Goal: Task Accomplishment & Management: Complete application form

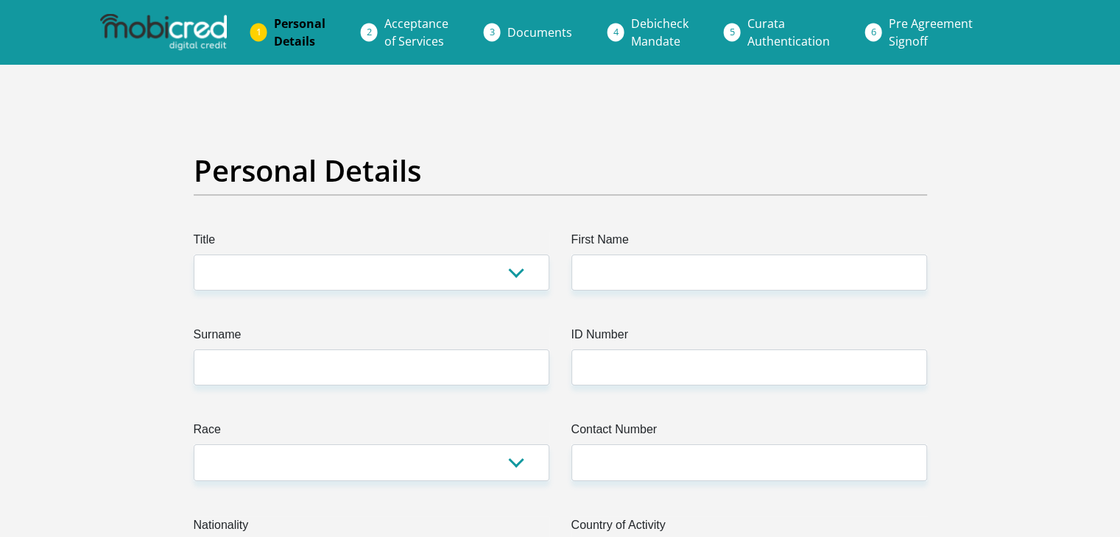
click at [515, 247] on label "Title" at bounding box center [372, 243] width 356 height 24
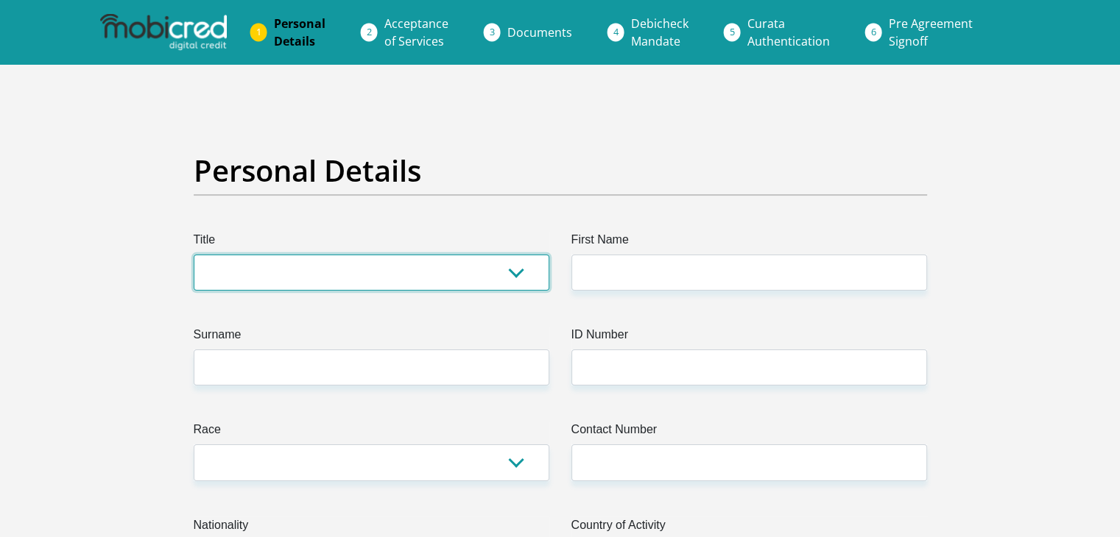
click at [515, 255] on select "Mr Ms Mrs Dr [PERSON_NAME]" at bounding box center [372, 273] width 356 height 36
click at [509, 258] on select "Mr Ms Mrs Dr [PERSON_NAME]" at bounding box center [372, 273] width 356 height 36
click at [194, 255] on select "Mr Ms Mrs Dr [PERSON_NAME]" at bounding box center [372, 273] width 356 height 36
click at [489, 278] on select "Mr Ms Mrs Dr [PERSON_NAME]" at bounding box center [372, 273] width 356 height 36
select select "Mr"
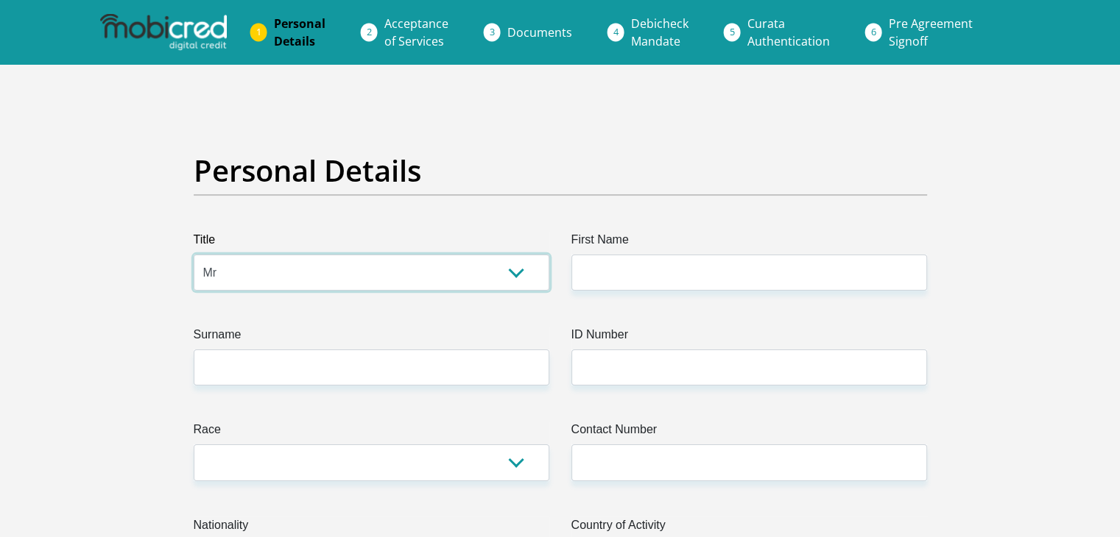
click at [194, 255] on select "Mr Ms Mrs Dr [PERSON_NAME]" at bounding box center [372, 273] width 356 height 36
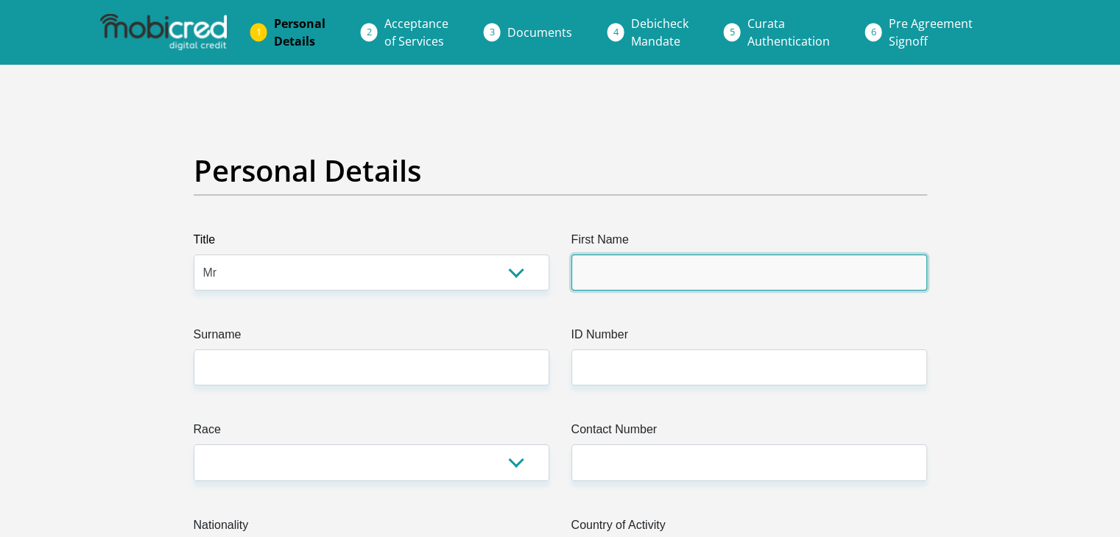
click at [612, 269] on input "First Name" at bounding box center [749, 273] width 356 height 36
type input "[PERSON_NAME]"
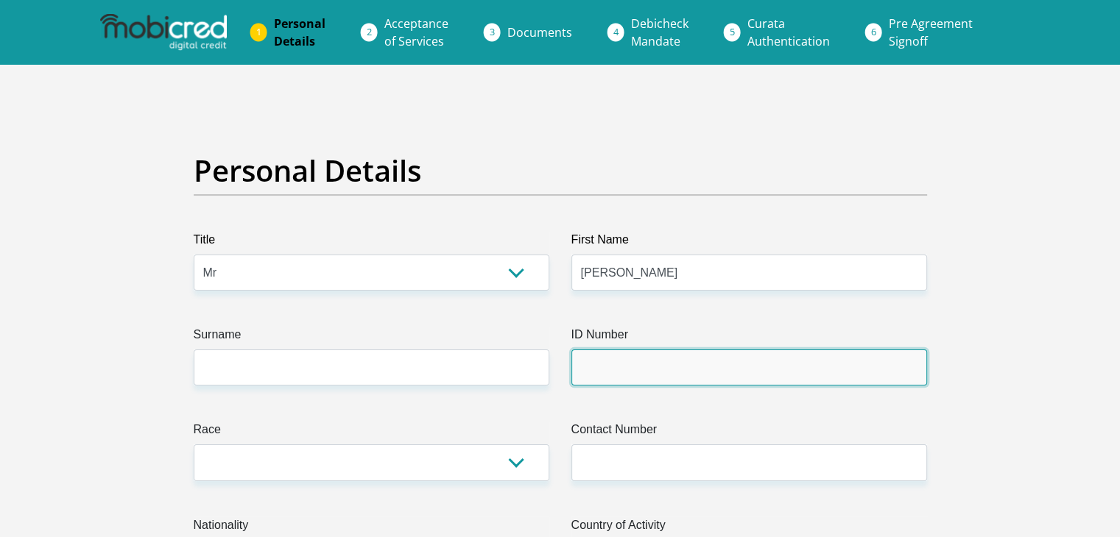
click at [646, 367] on input "ID Number" at bounding box center [749, 368] width 356 height 36
type input "9410016334080"
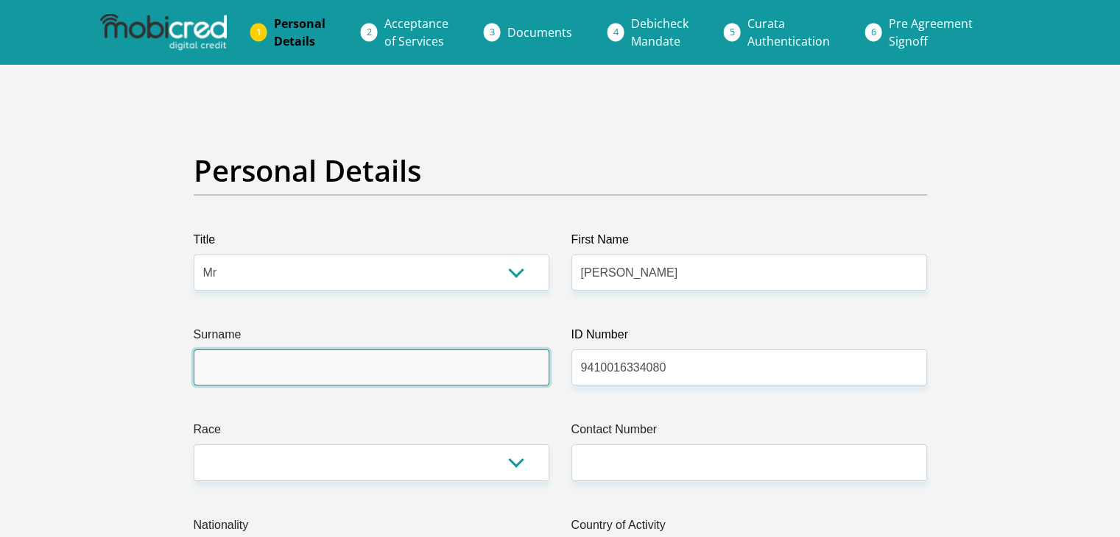
click at [367, 372] on input "Surname" at bounding box center [372, 368] width 356 height 36
type input "nkomo"
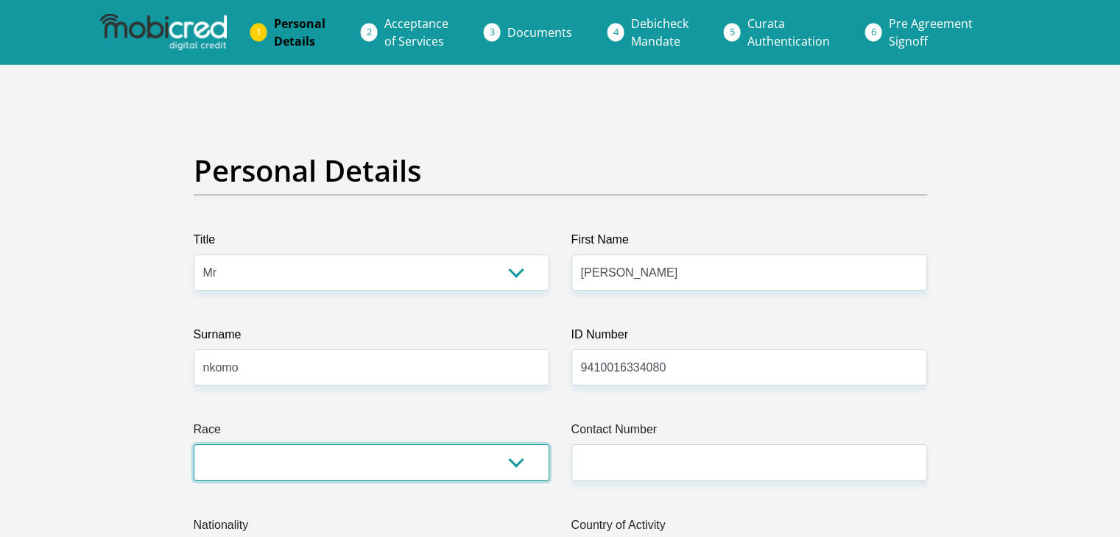
click at [350, 463] on select "Black Coloured Indian White Other" at bounding box center [372, 463] width 356 height 36
select select "1"
click at [194, 445] on select "Black Coloured Indian White Other" at bounding box center [372, 463] width 356 height 36
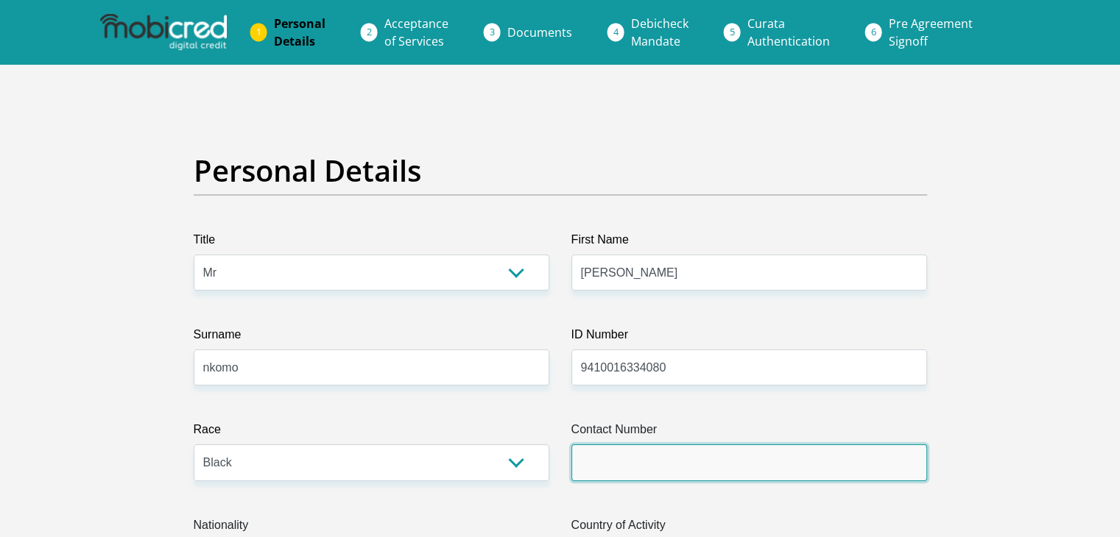
click at [663, 451] on input "Contact Number" at bounding box center [749, 463] width 356 height 36
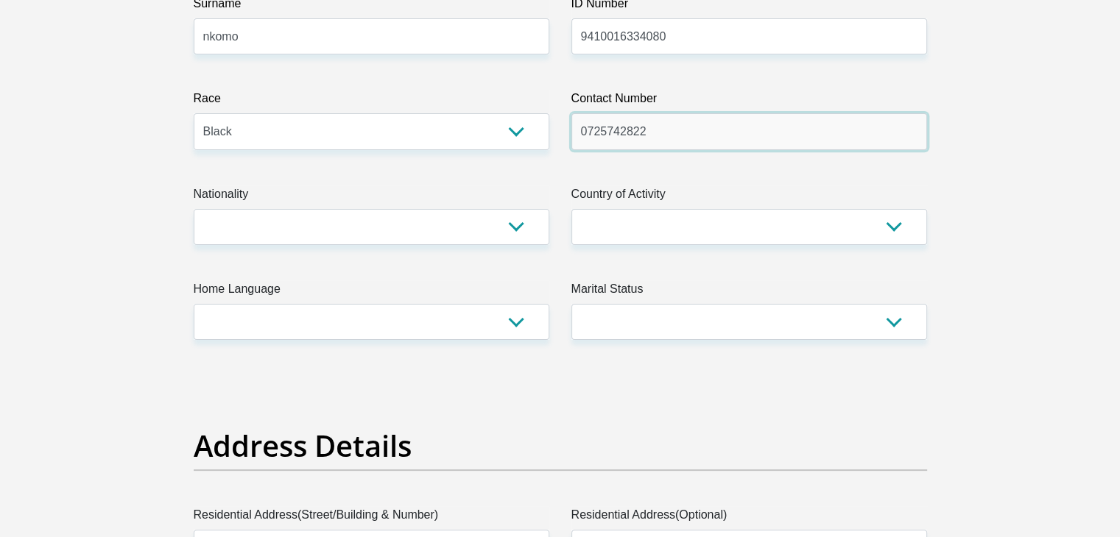
scroll to position [363, 0]
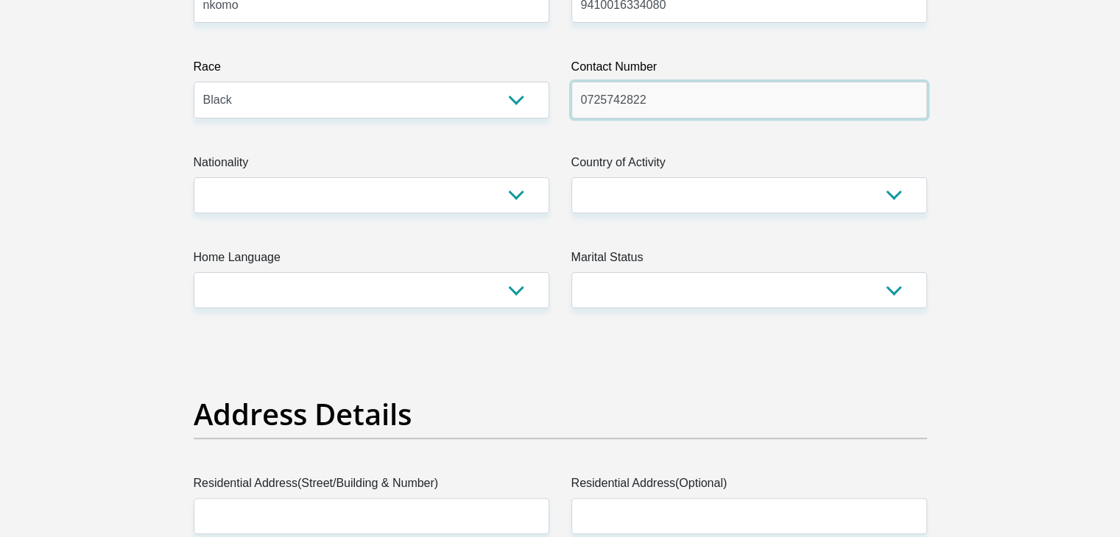
type input "0725742822"
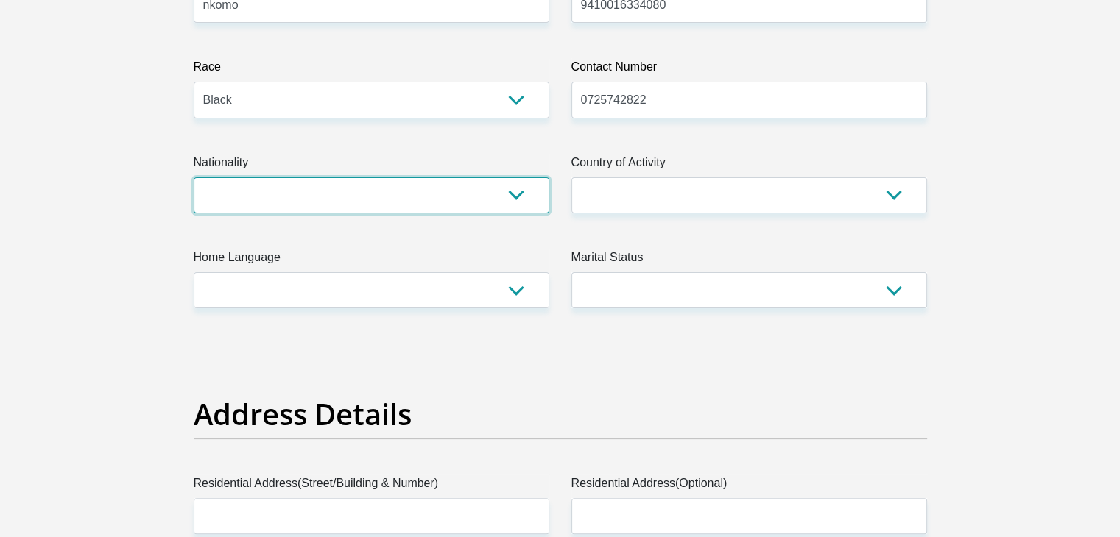
click at [515, 197] on select "[GEOGRAPHIC_DATA] [GEOGRAPHIC_DATA] [GEOGRAPHIC_DATA] [GEOGRAPHIC_DATA] [GEOGRA…" at bounding box center [372, 195] width 356 height 36
click at [367, 189] on select "[GEOGRAPHIC_DATA] [GEOGRAPHIC_DATA] [GEOGRAPHIC_DATA] [GEOGRAPHIC_DATA] [GEOGRA…" at bounding box center [372, 195] width 356 height 36
select select "ZAF"
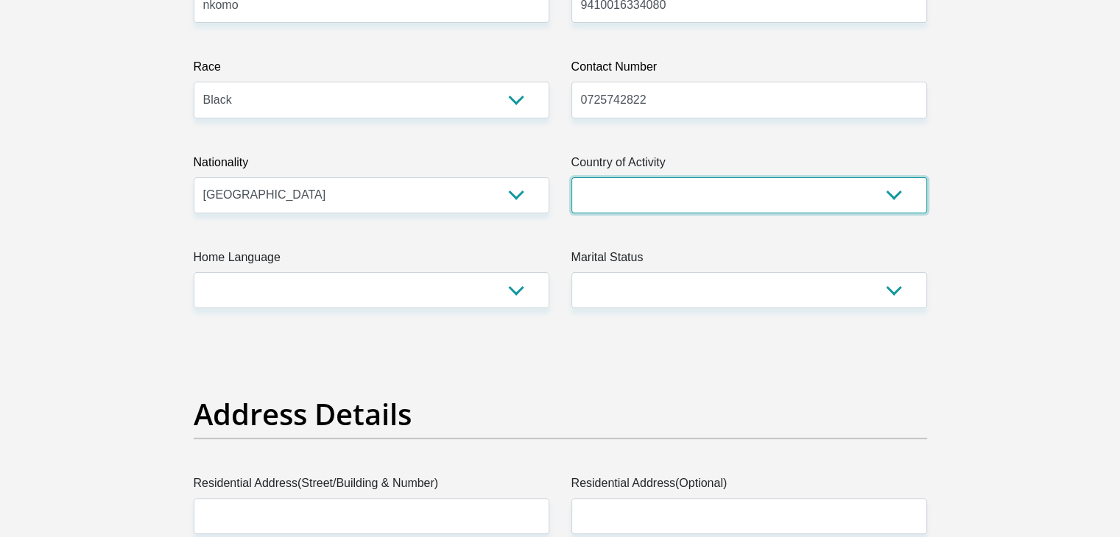
click at [695, 189] on select "[GEOGRAPHIC_DATA] [GEOGRAPHIC_DATA] [GEOGRAPHIC_DATA] [GEOGRAPHIC_DATA] [GEOGRA…" at bounding box center [749, 195] width 356 height 36
select select "ZAF"
click at [571, 177] on select "[GEOGRAPHIC_DATA] [GEOGRAPHIC_DATA] [GEOGRAPHIC_DATA] [GEOGRAPHIC_DATA] [GEOGRA…" at bounding box center [749, 195] width 356 height 36
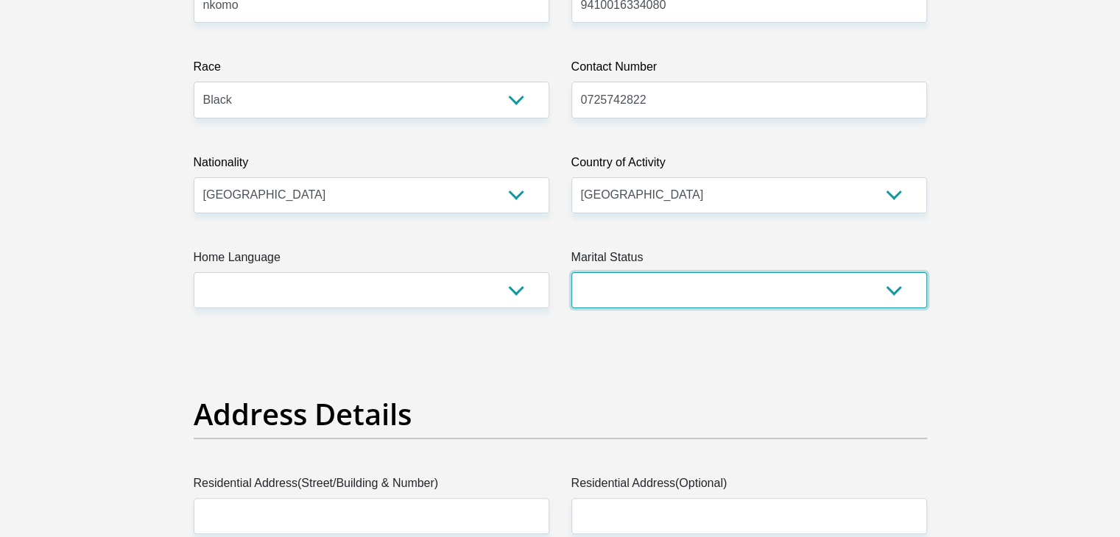
click at [644, 300] on select "Married ANC Single Divorced Widowed Married COP or Customary Law" at bounding box center [749, 290] width 356 height 36
click at [571, 272] on select "Married ANC Single Divorced Widowed Married COP or Customary Law" at bounding box center [749, 290] width 356 height 36
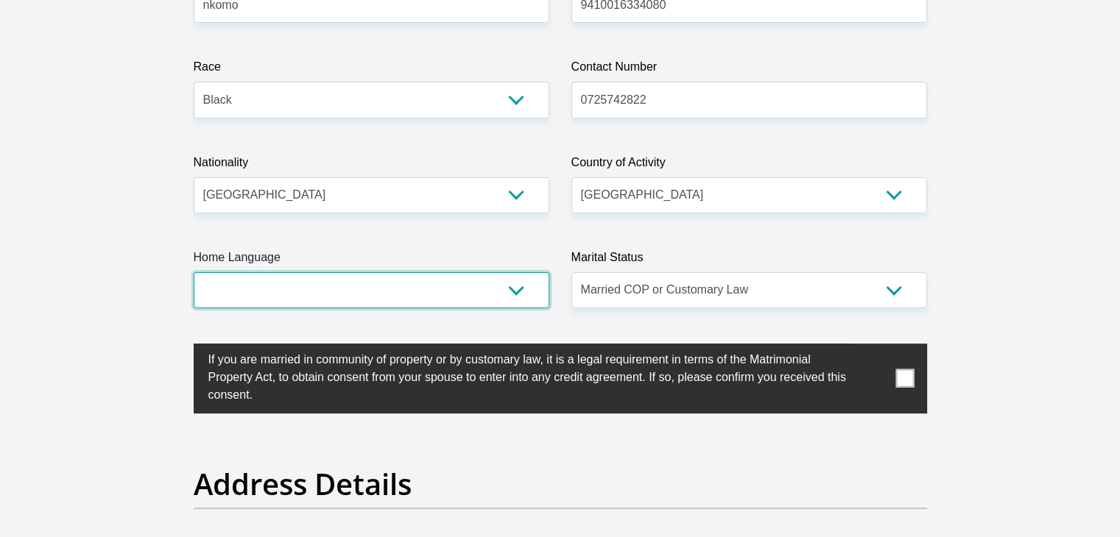
click at [512, 282] on select "Afrikaans English Sepedi South Ndebele Southern Sotho Swati Tsonga Tswana Venda…" at bounding box center [372, 290] width 356 height 36
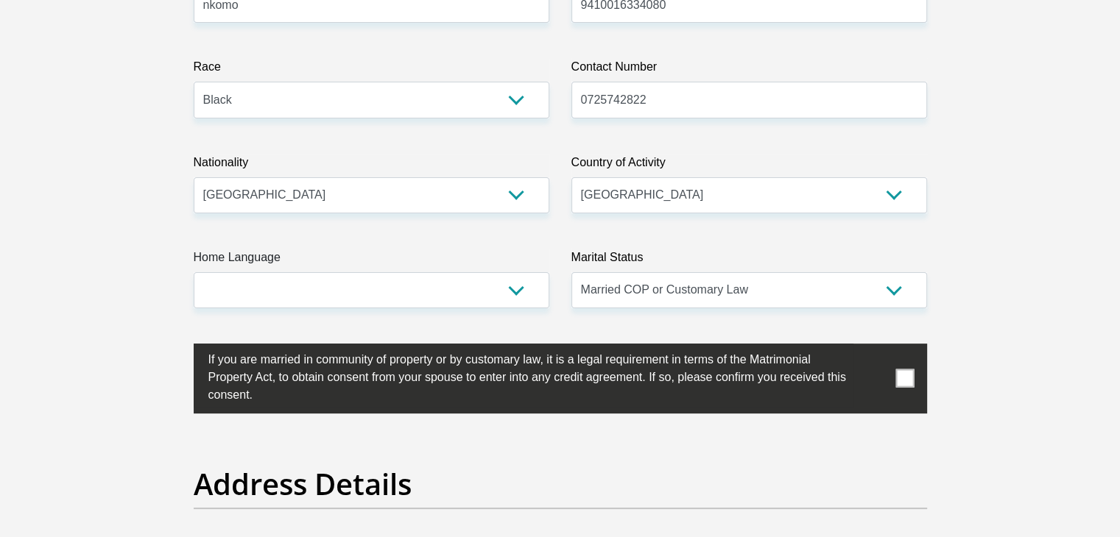
click at [678, 293] on select "Married ANC Single Divorced Widowed Married COP or Customary Law" at bounding box center [749, 290] width 356 height 36
select select "2"
click at [571, 272] on select "Married ANC Single Divorced Widowed Married COP or Customary Law" at bounding box center [749, 290] width 356 height 36
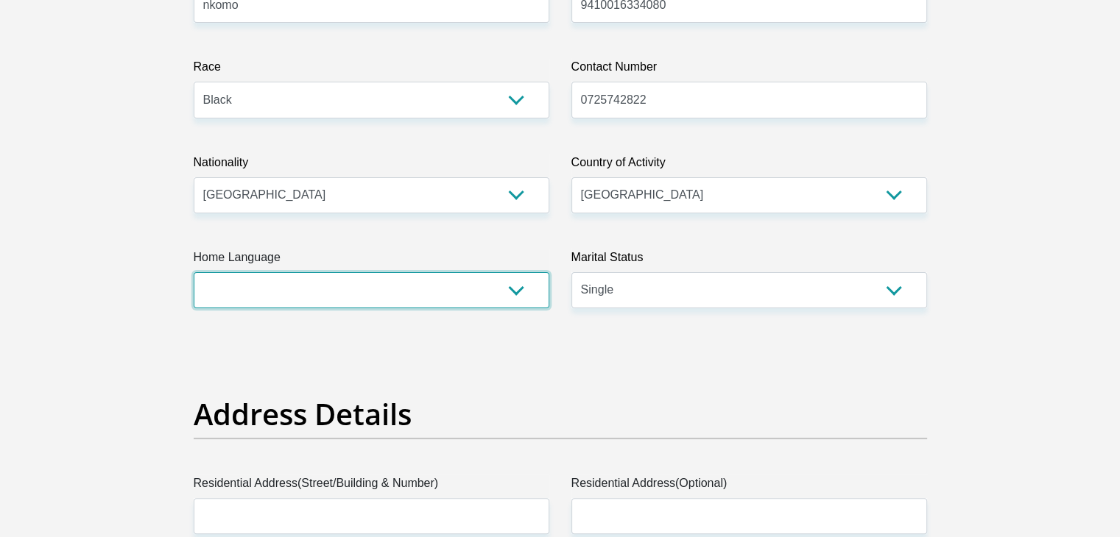
click at [497, 284] on select "Afrikaans English Sepedi South Ndebele Southern Sotho Swati Tsonga Tswana Venda…" at bounding box center [372, 290] width 356 height 36
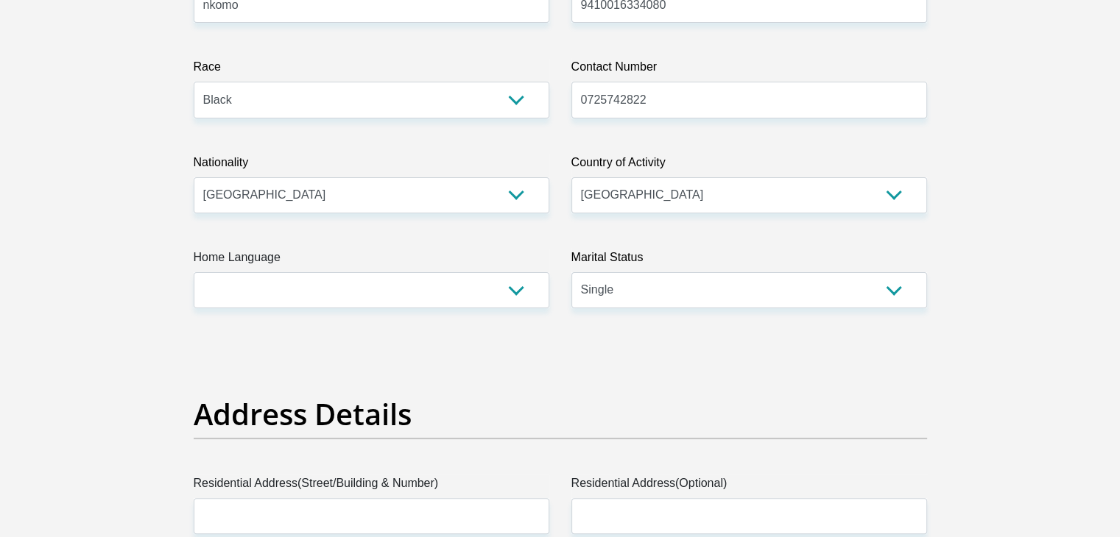
click at [327, 419] on h2 "Address Details" at bounding box center [560, 414] width 733 height 35
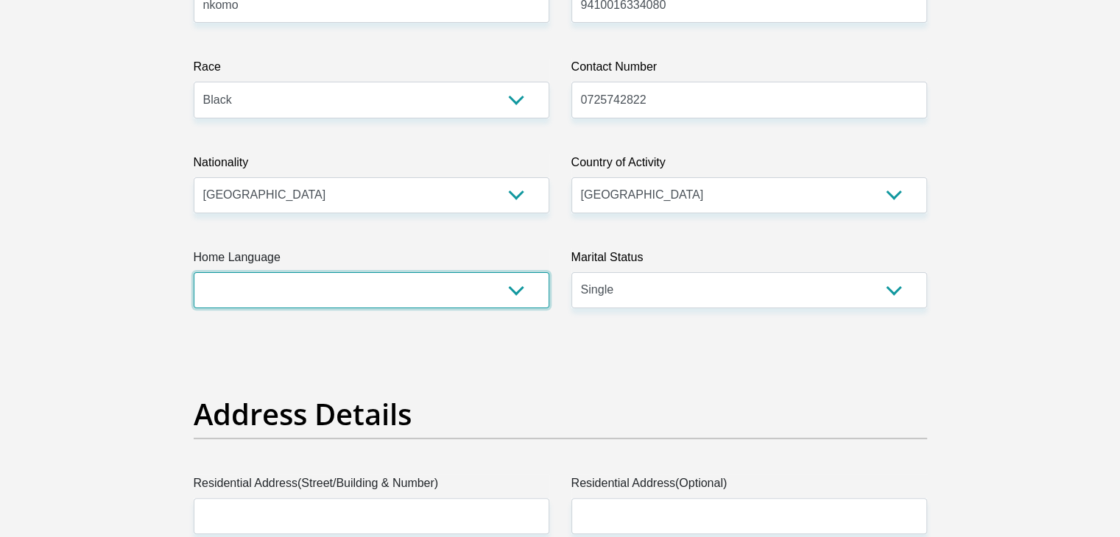
click at [327, 287] on select "Afrikaans English Sepedi South Ndebele Southern Sotho Swati Tsonga Tswana Venda…" at bounding box center [372, 290] width 356 height 36
click at [194, 272] on select "Afrikaans English Sepedi South Ndebele Southern Sotho Swati Tsonga Tswana Venda…" at bounding box center [372, 290] width 356 height 36
select select "Other"
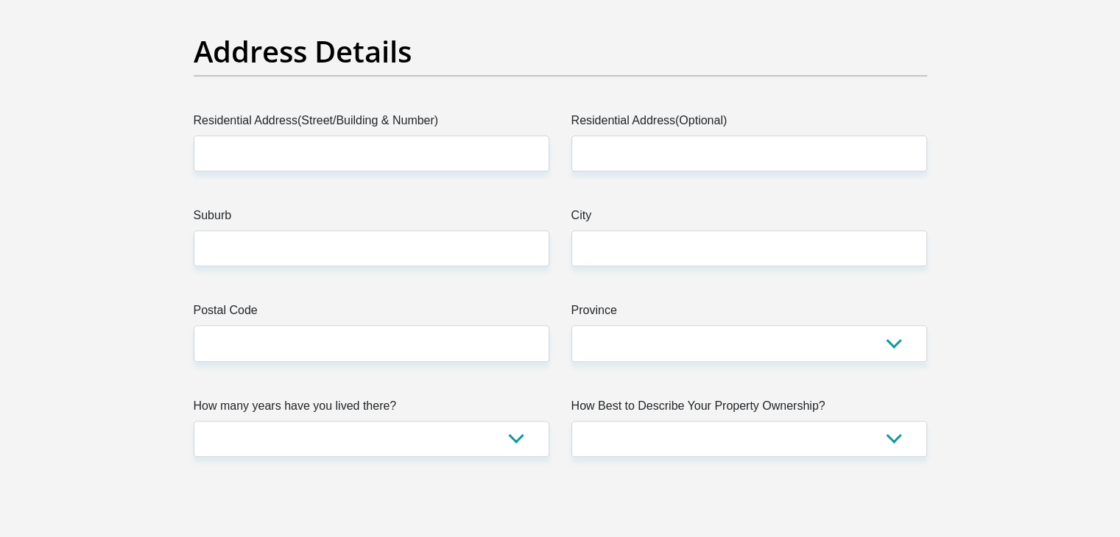
scroll to position [755, 0]
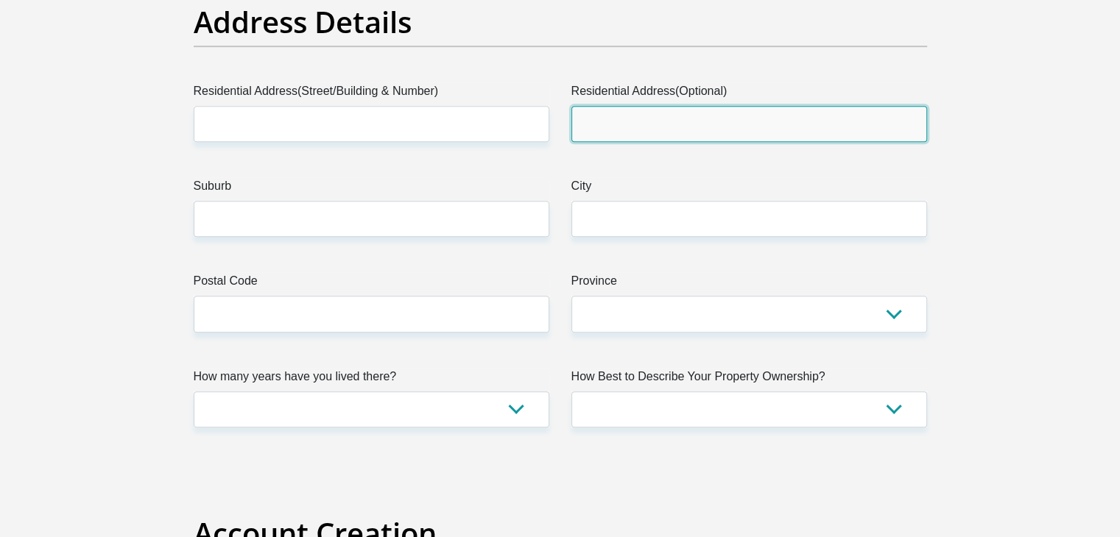
click at [642, 110] on input "Residential Address(Optional)" at bounding box center [749, 124] width 356 height 36
type input "9"
type input "494 block jj"
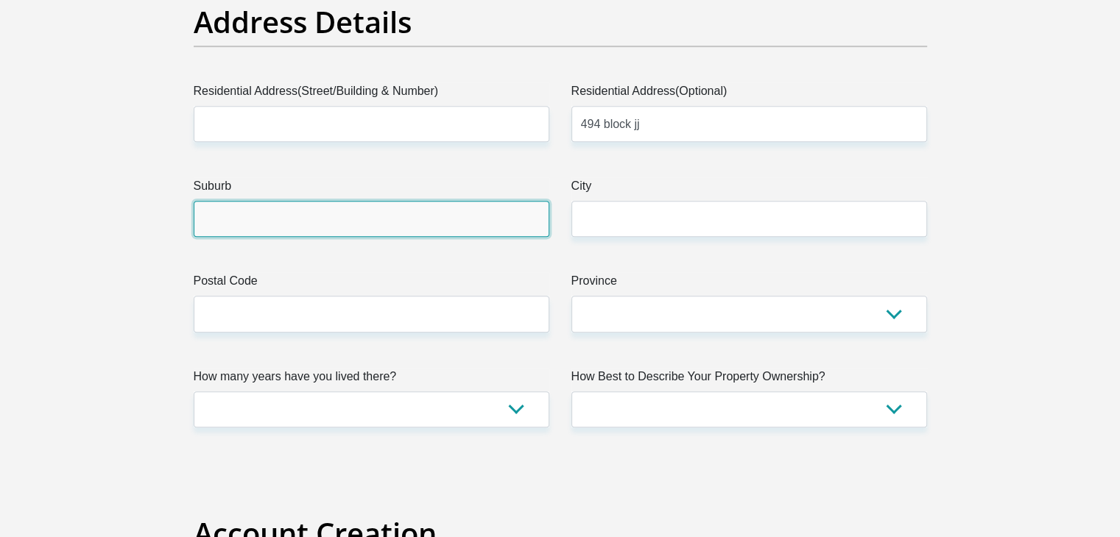
click at [410, 225] on input "Suburb" at bounding box center [372, 219] width 356 height 36
type input "a"
type input "soshanguve"
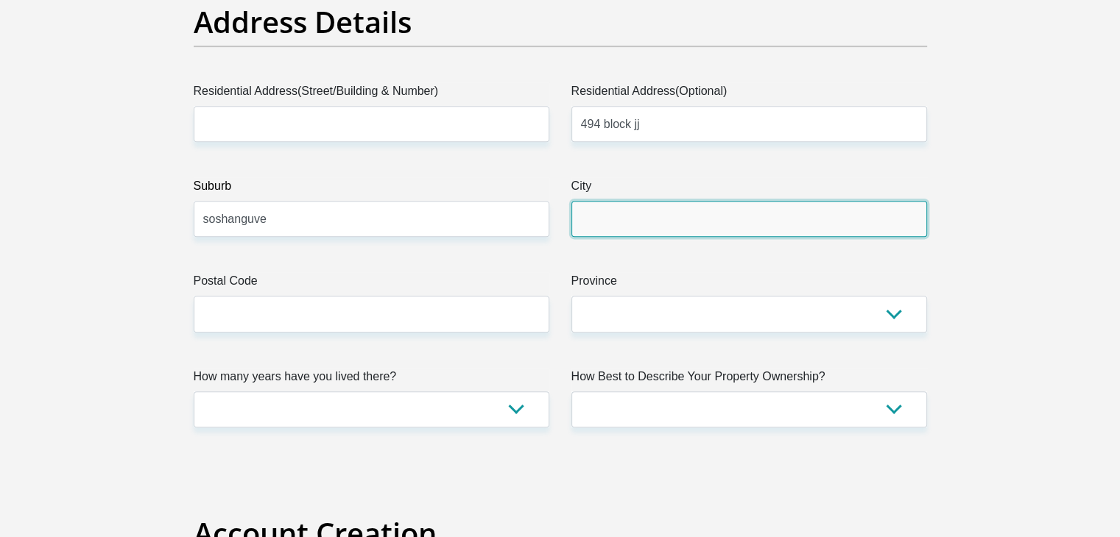
click at [654, 226] on input "City" at bounding box center [749, 219] width 356 height 36
type input "[GEOGRAPHIC_DATA]"
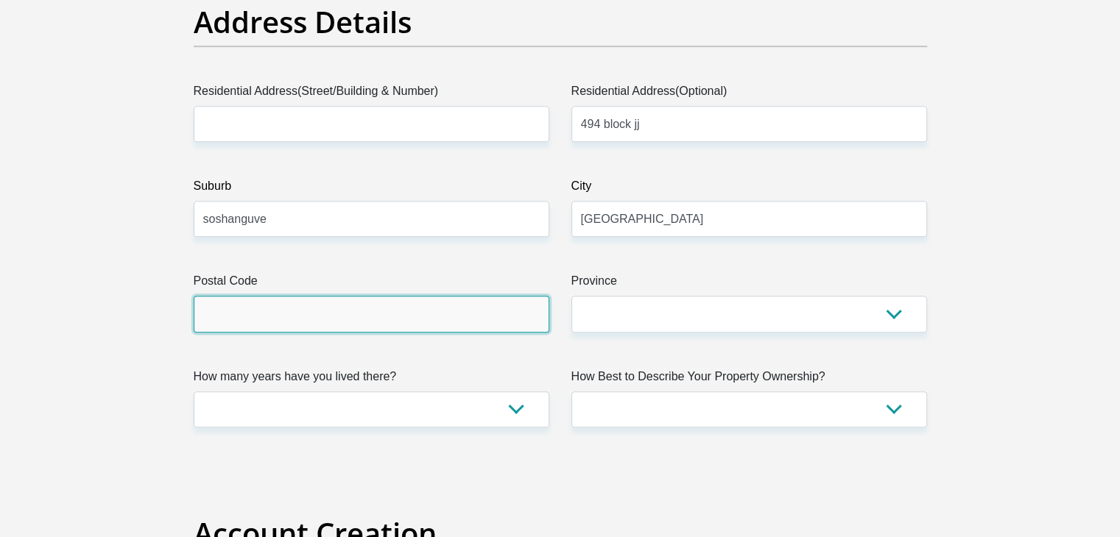
click at [478, 308] on input "Postal Code" at bounding box center [372, 314] width 356 height 36
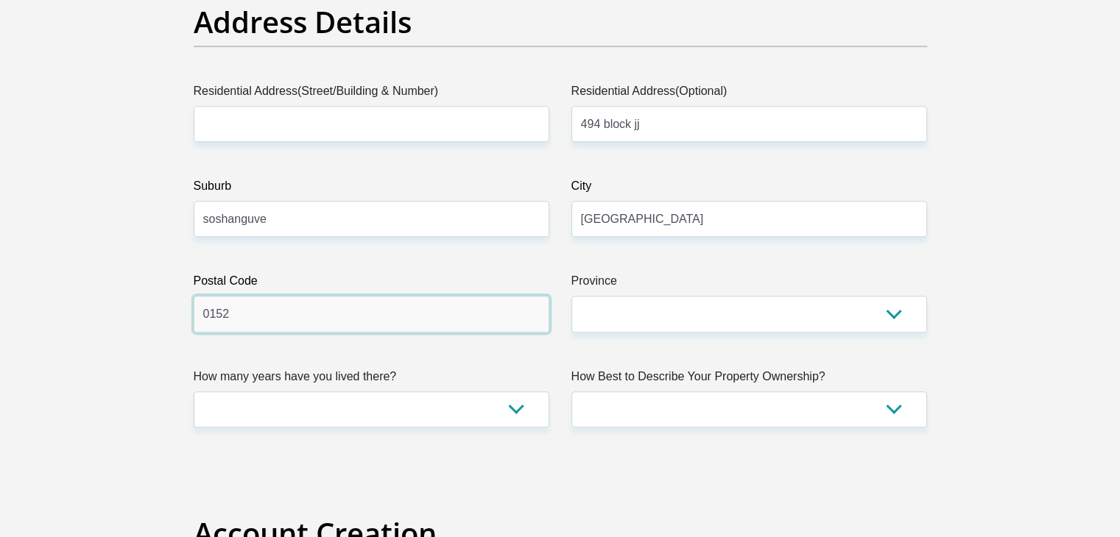
type input "0152"
click at [620, 287] on label "Province" at bounding box center [749, 284] width 356 height 24
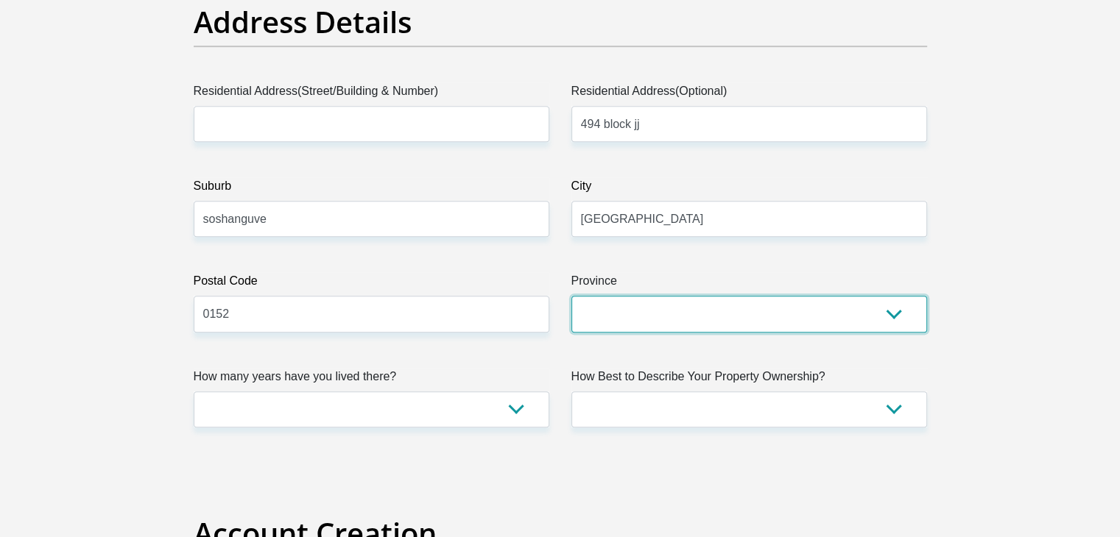
click at [620, 296] on select "Eastern Cape Free State [GEOGRAPHIC_DATA] [GEOGRAPHIC_DATA][DATE] [GEOGRAPHIC_D…" at bounding box center [749, 314] width 356 height 36
click at [616, 314] on select "Eastern Cape Free State [GEOGRAPHIC_DATA] [GEOGRAPHIC_DATA][DATE] [GEOGRAPHIC_D…" at bounding box center [749, 314] width 356 height 36
select select "Gauteng"
click at [571, 296] on select "Eastern Cape Free State [GEOGRAPHIC_DATA] [GEOGRAPHIC_DATA][DATE] [GEOGRAPHIC_D…" at bounding box center [749, 314] width 356 height 36
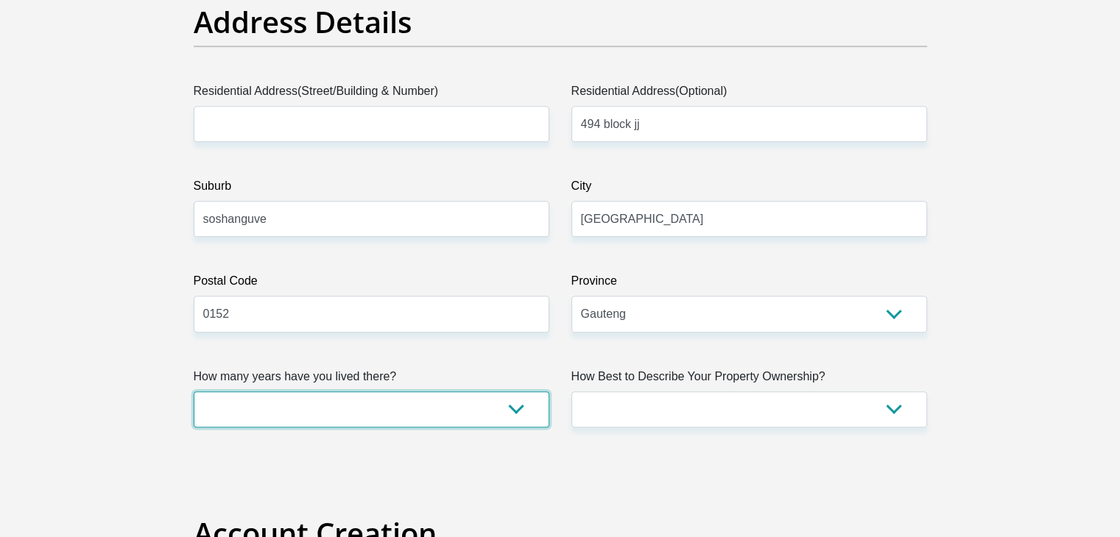
click at [335, 405] on select "less than 1 year 1-3 years 3-5 years 5+ years" at bounding box center [372, 410] width 356 height 36
select select "5"
click at [194, 392] on select "less than 1 year 1-3 years 3-5 years 5+ years" at bounding box center [372, 410] width 356 height 36
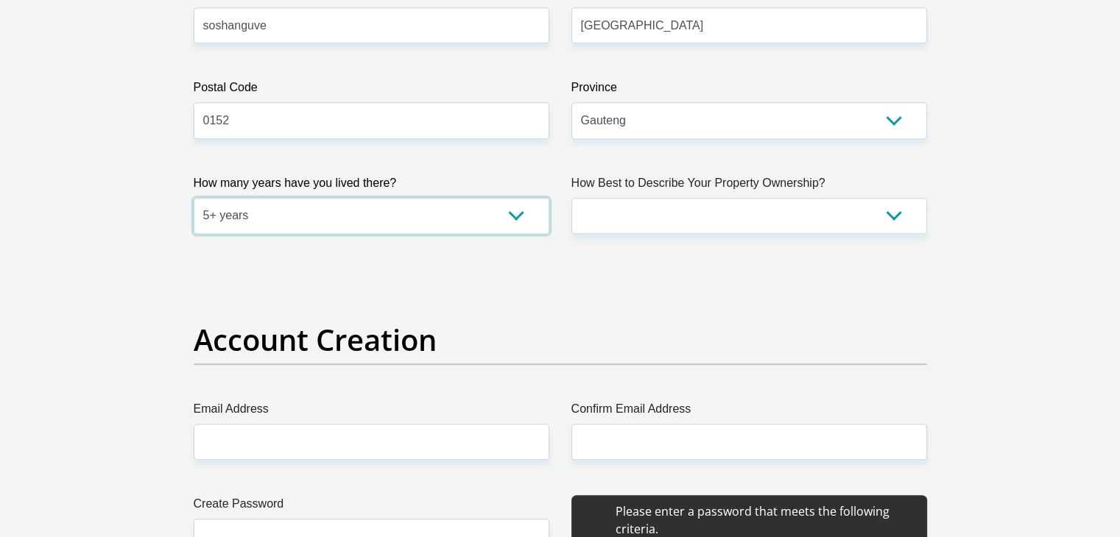
scroll to position [972, 0]
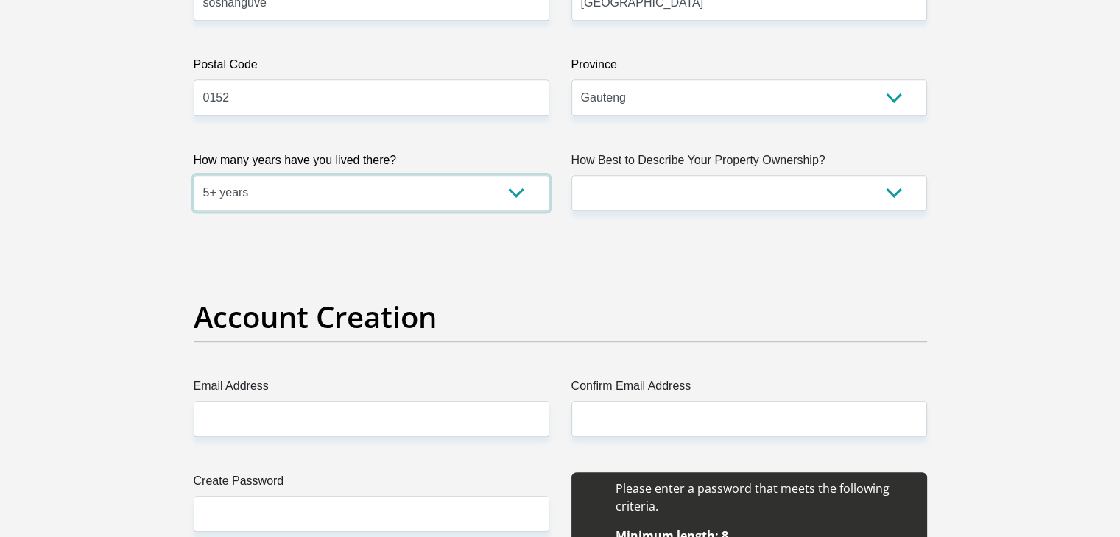
click at [515, 194] on select "less than 1 year 1-3 years 3-5 years 5+ years" at bounding box center [372, 193] width 356 height 36
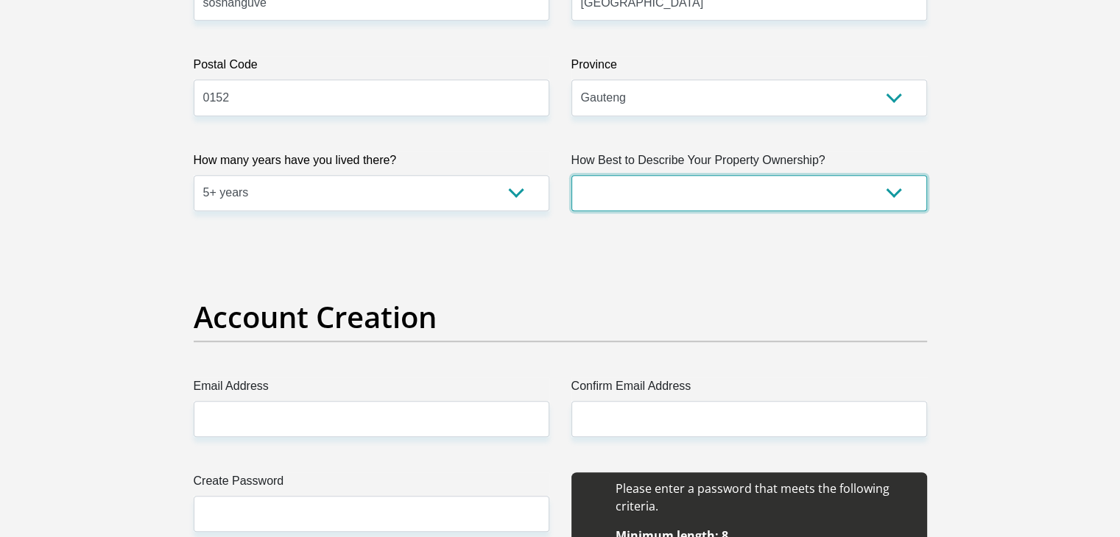
click at [774, 189] on select "Owned Rented Family Owned Company Dwelling" at bounding box center [749, 193] width 356 height 36
select select "parents"
click at [571, 175] on select "Owned Rented Family Owned Company Dwelling" at bounding box center [749, 193] width 356 height 36
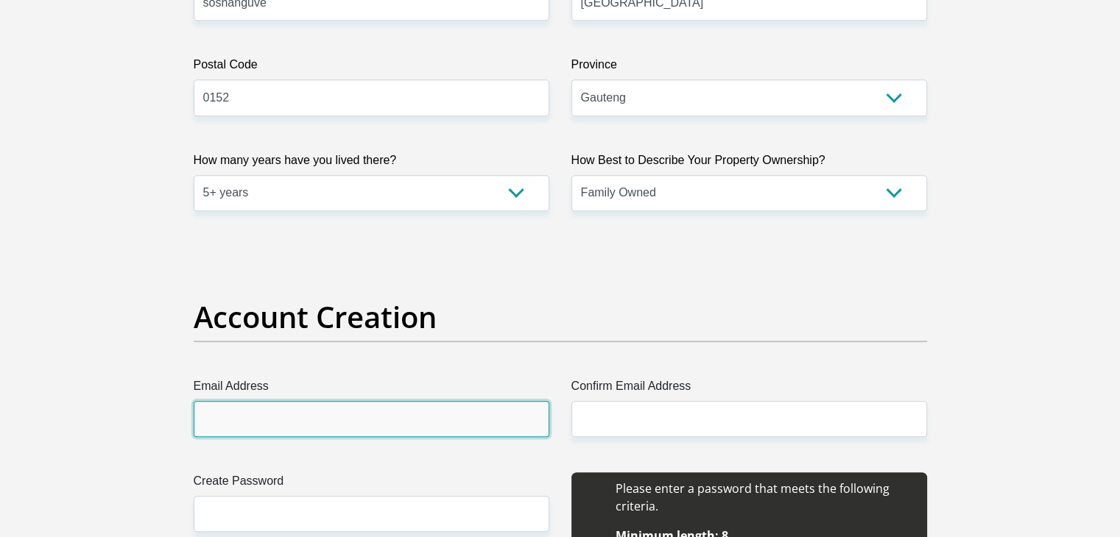
click at [473, 417] on input "Email Address" at bounding box center [372, 419] width 356 height 36
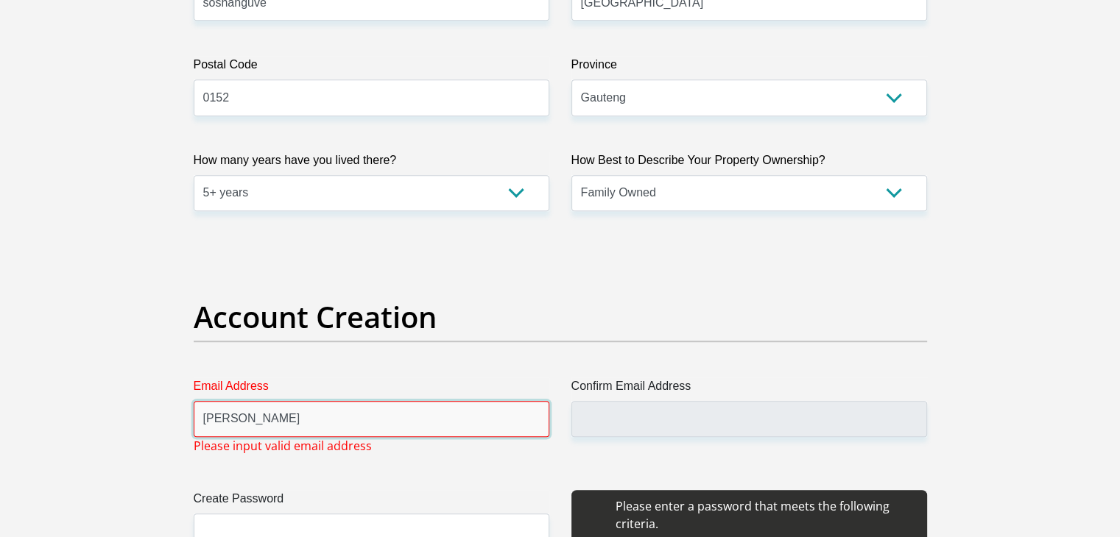
type input "[EMAIL_ADDRESS][DOMAIN_NAME]"
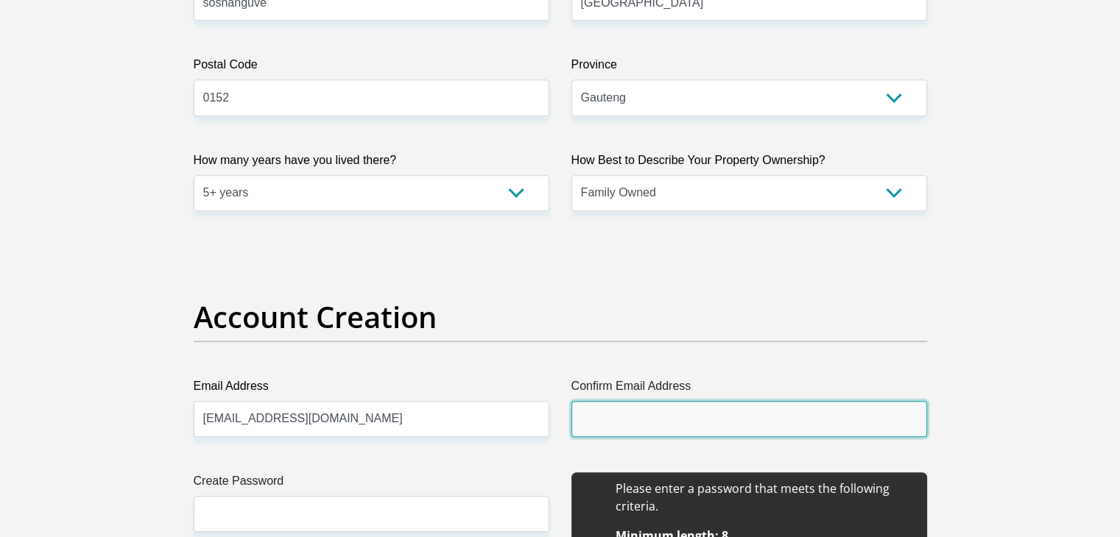
click at [671, 414] on input "Confirm Email Address" at bounding box center [749, 419] width 356 height 36
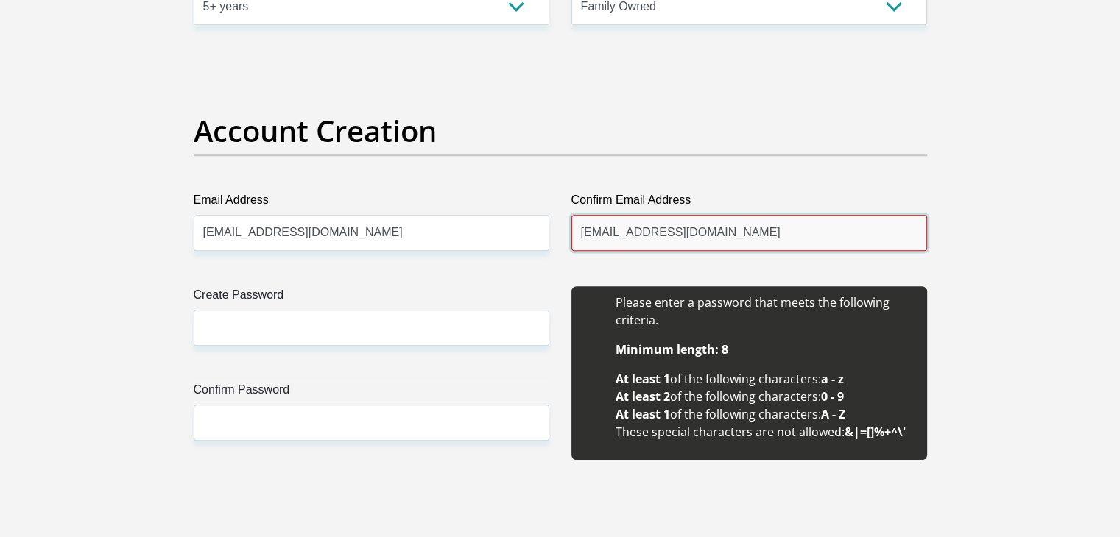
scroll to position [1217, 0]
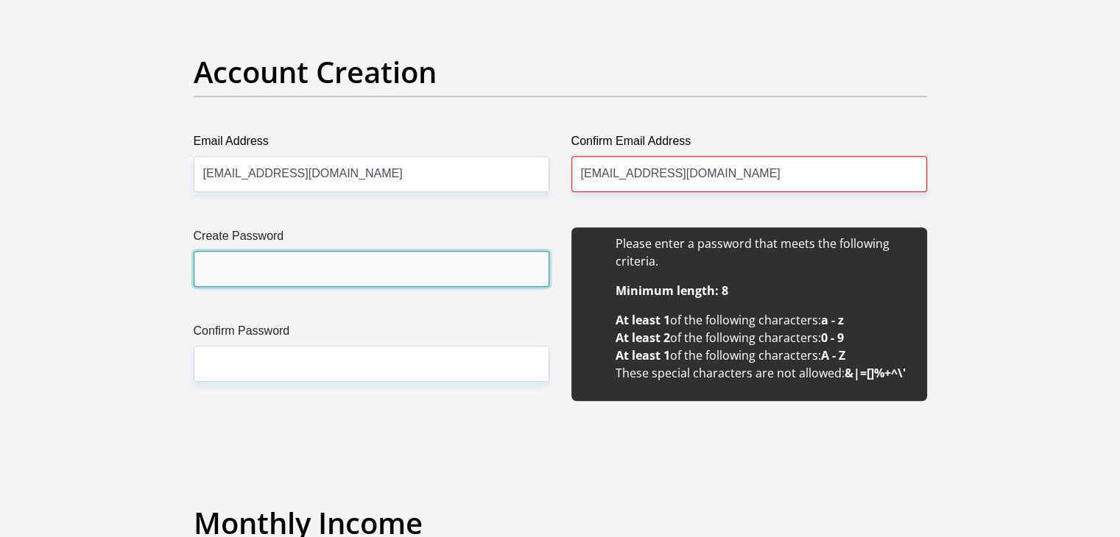
click at [478, 278] on input "Create Password" at bounding box center [372, 269] width 356 height 36
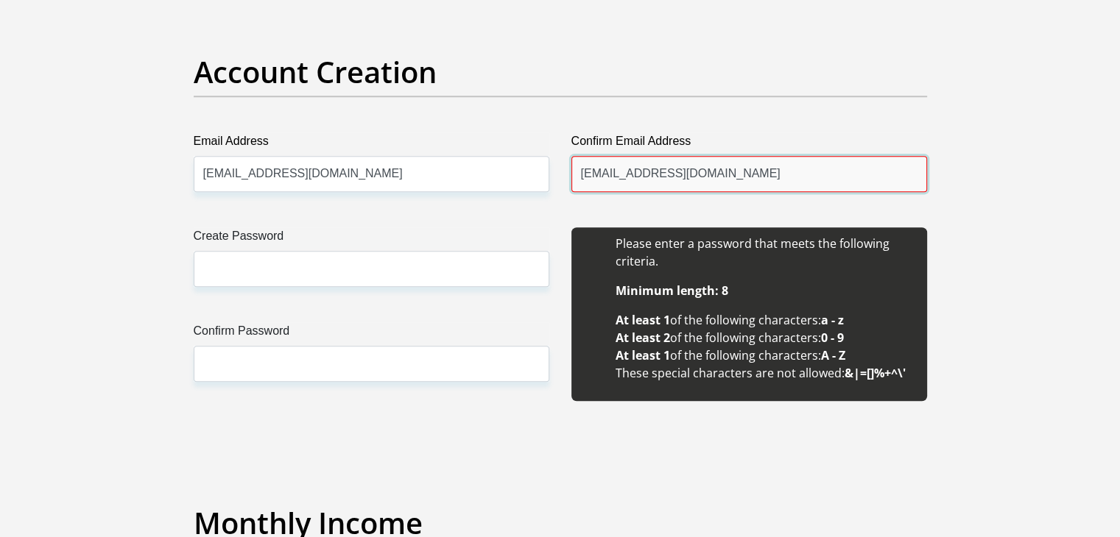
click at [688, 174] on input "[EMAIL_ADDRESS][DOMAIN_NAME]" at bounding box center [749, 174] width 356 height 36
type input "[EMAIL_ADDRESS][DOMAIN_NAME]"
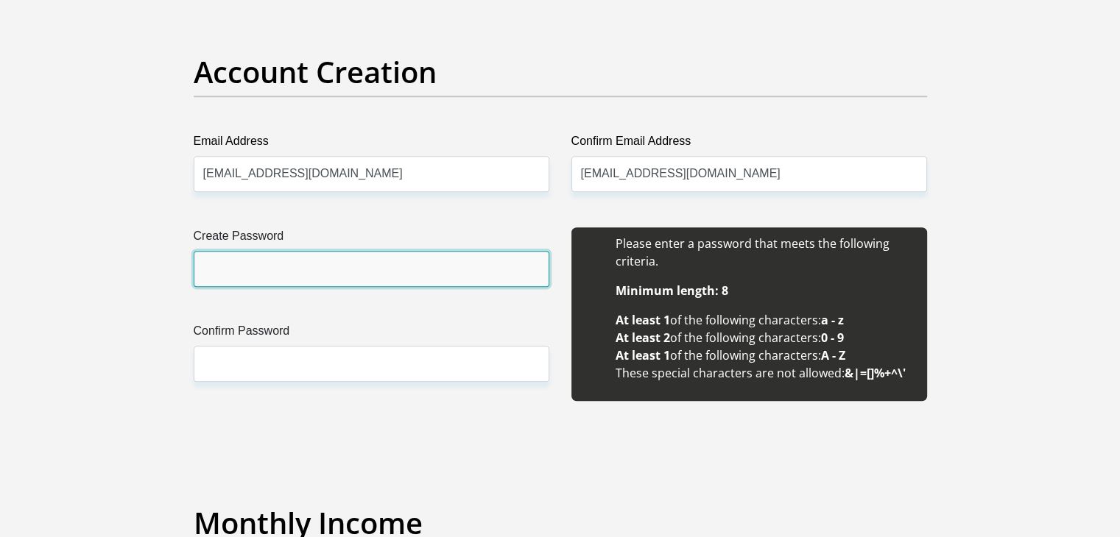
click at [498, 269] on input "Create Password" at bounding box center [372, 269] width 356 height 36
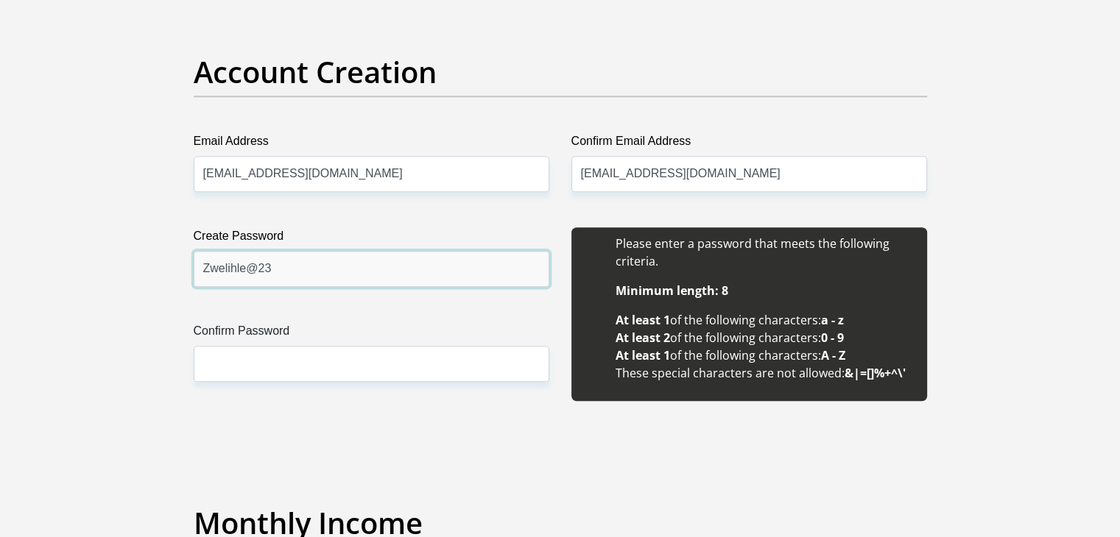
type input "Zwelihle@23"
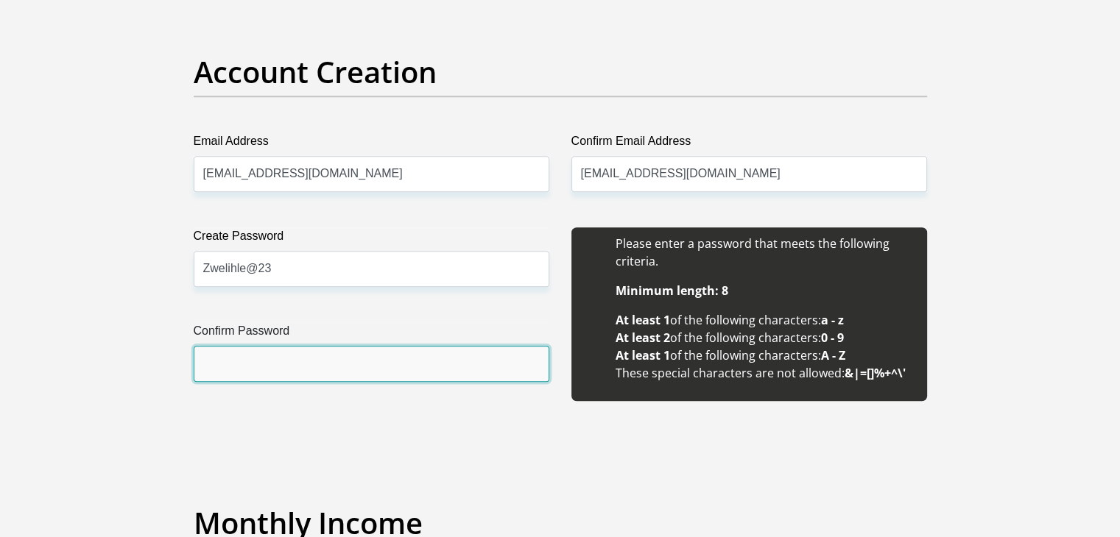
click at [417, 366] on input "Confirm Password" at bounding box center [372, 364] width 356 height 36
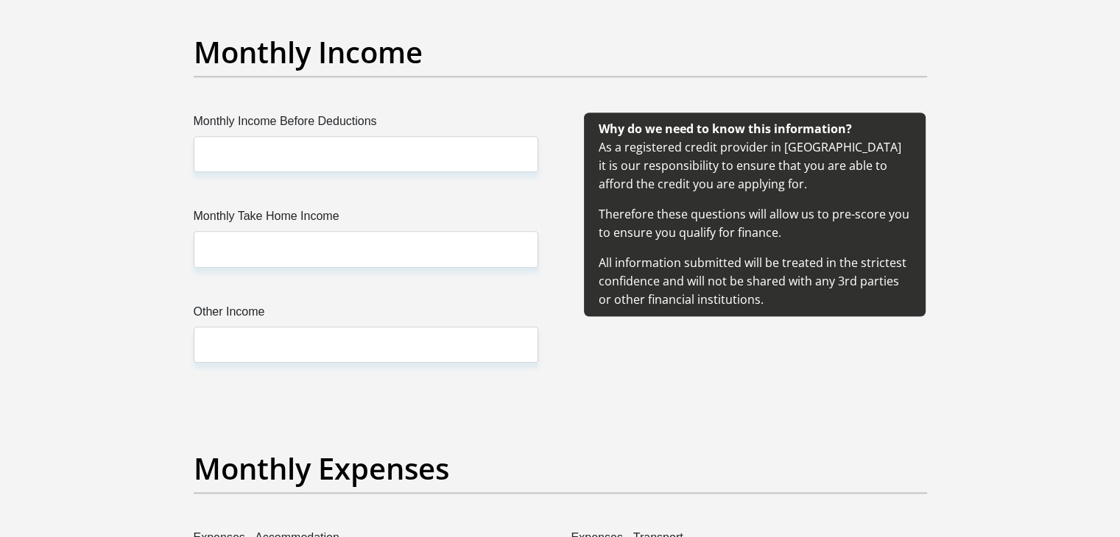
scroll to position [1708, 0]
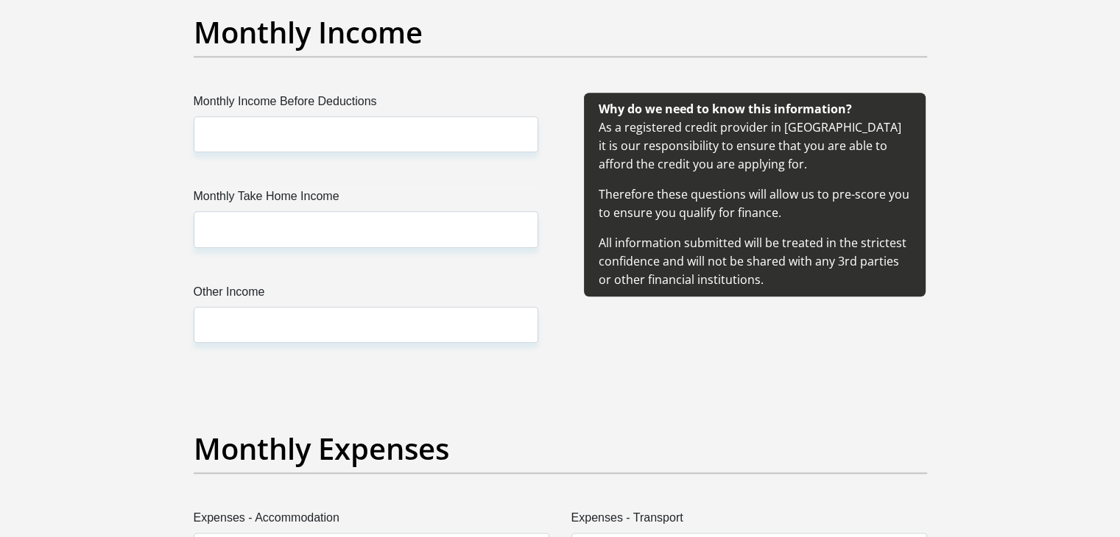
type input "Zwelihle@23"
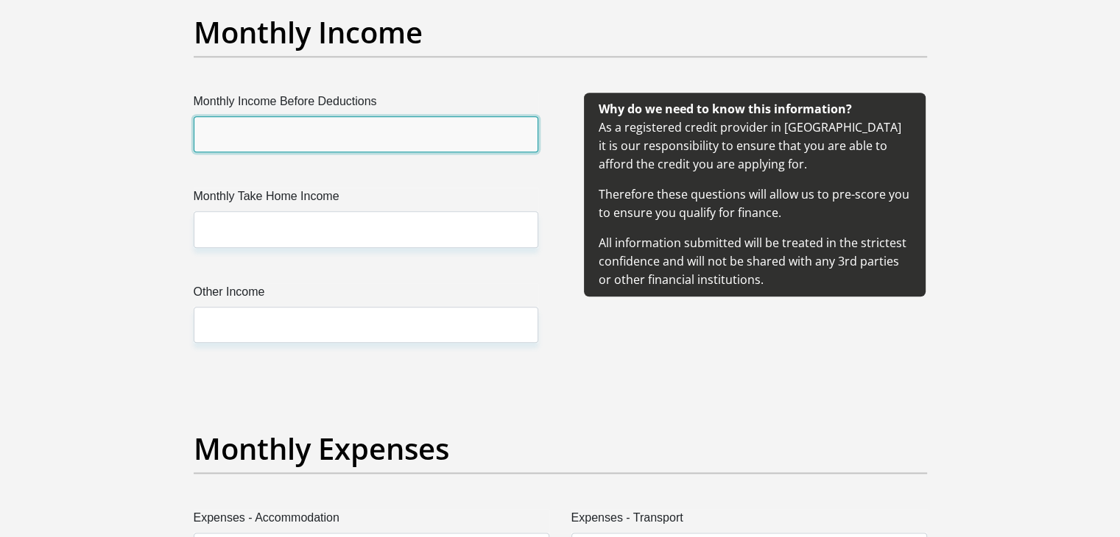
click at [380, 127] on input "Monthly Income Before Deductions" at bounding box center [366, 134] width 345 height 36
type input "21500"
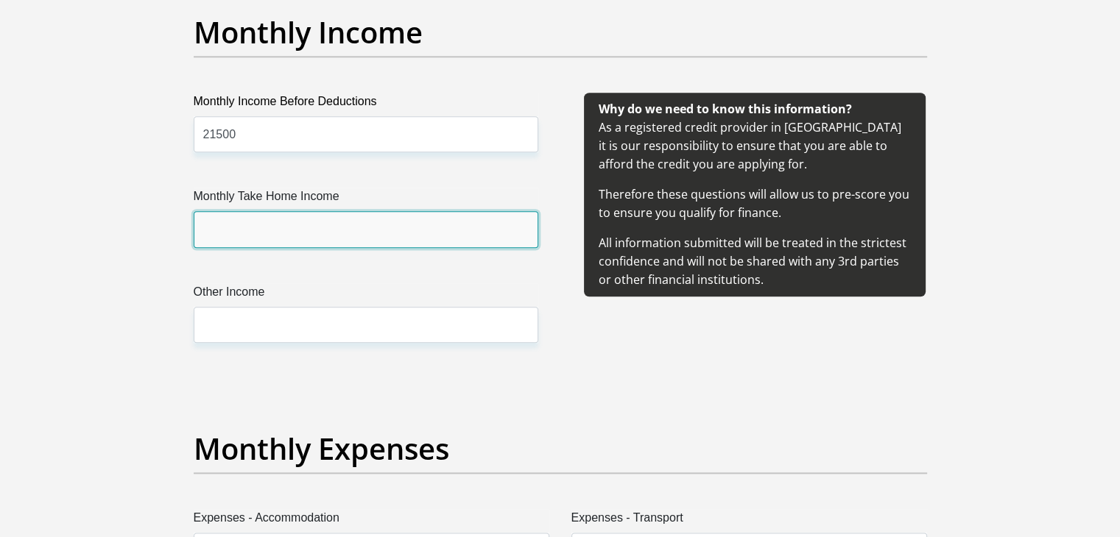
click at [392, 224] on input "Monthly Take Home Income" at bounding box center [366, 229] width 345 height 36
type input "14380"
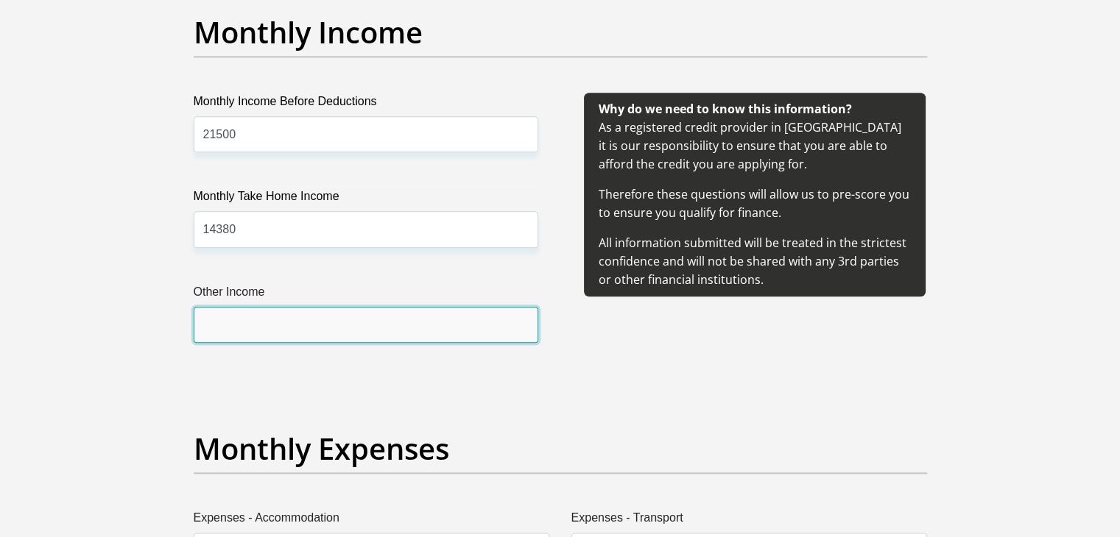
click at [360, 336] on input "Other Income" at bounding box center [366, 325] width 345 height 36
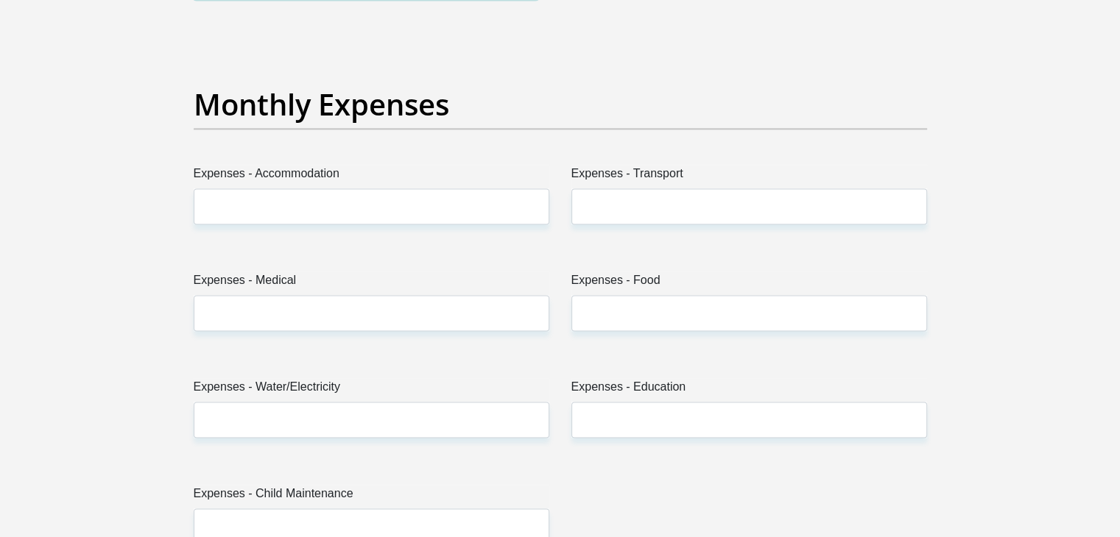
scroll to position [2062, 0]
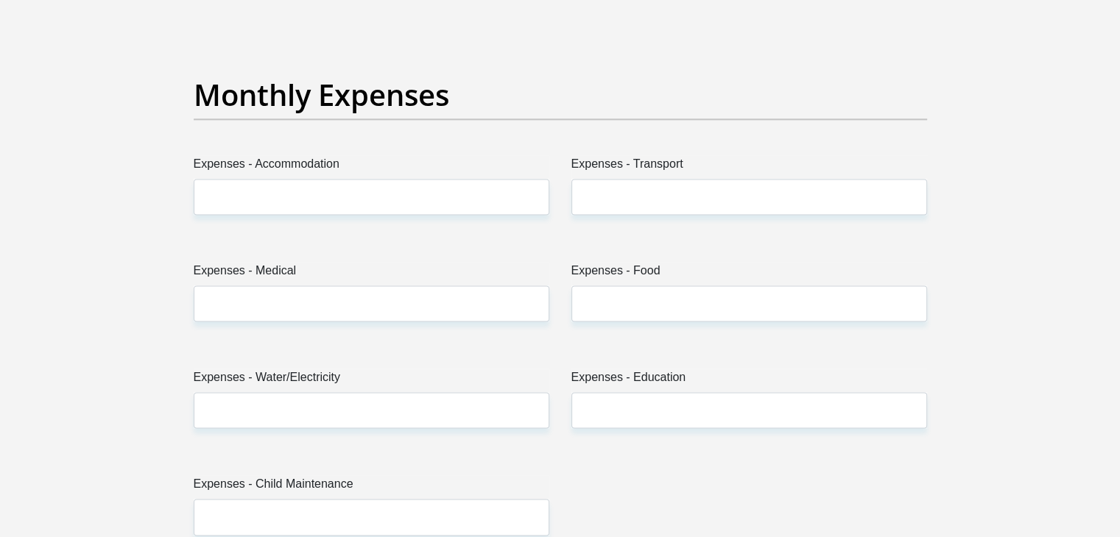
type input "500"
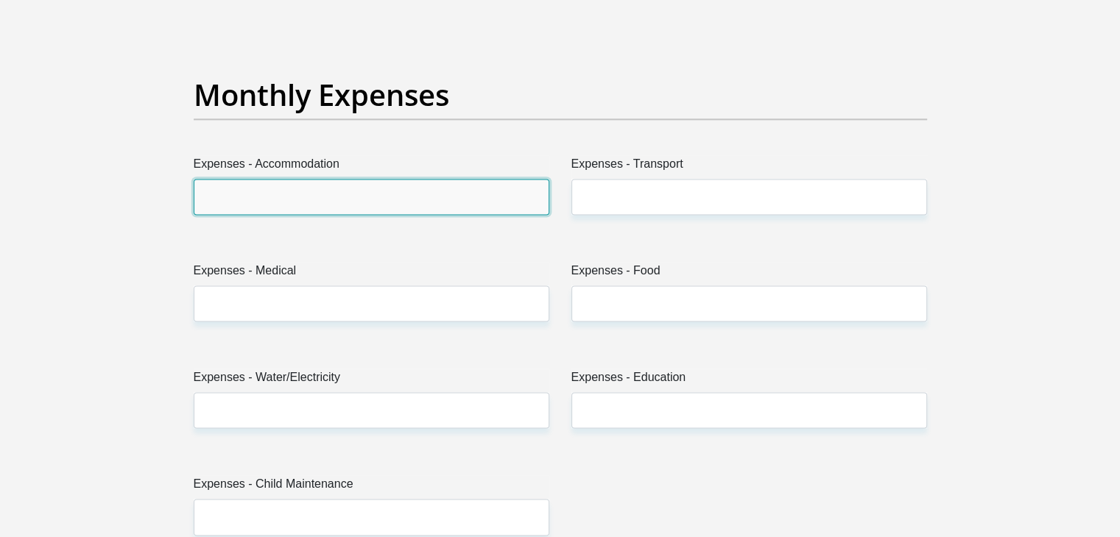
click at [428, 195] on input "Expenses - Accommodation" at bounding box center [372, 197] width 356 height 36
type input "0"
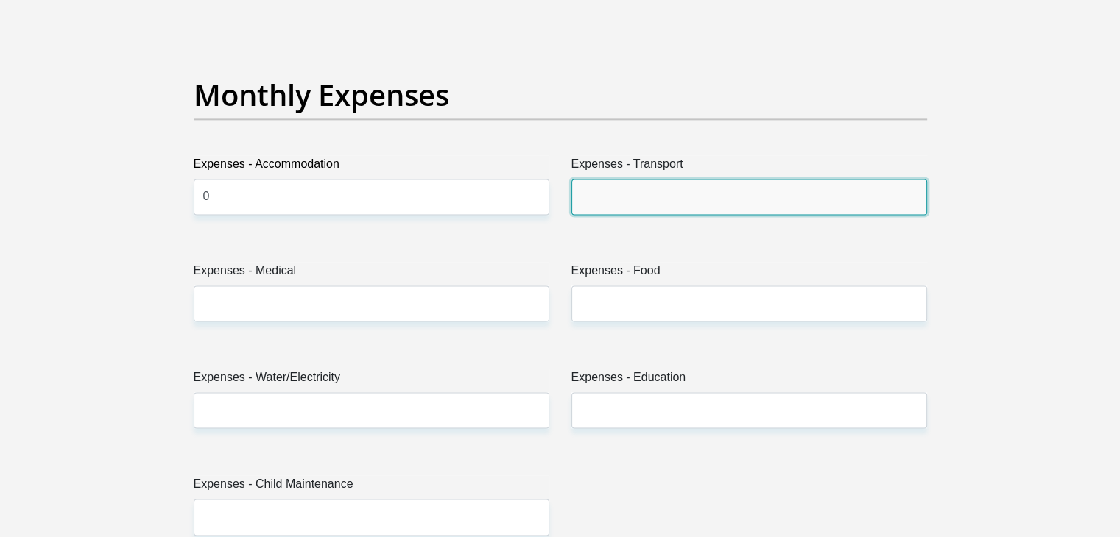
click at [596, 179] on input "Expenses - Transport" at bounding box center [749, 197] width 356 height 36
type input "0"
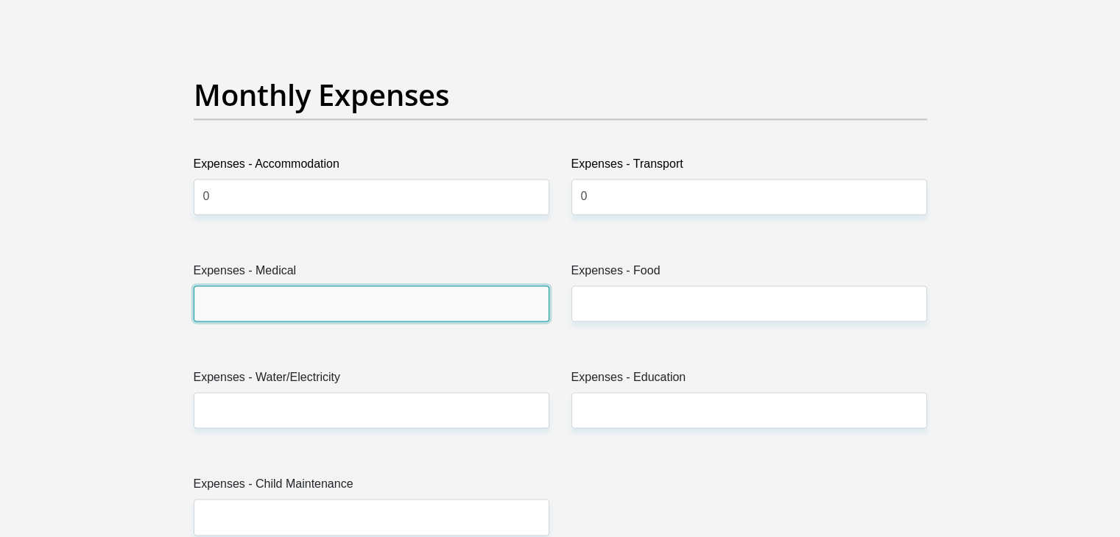
click at [399, 316] on input "Expenses - Medical" at bounding box center [372, 304] width 356 height 36
type input "0"
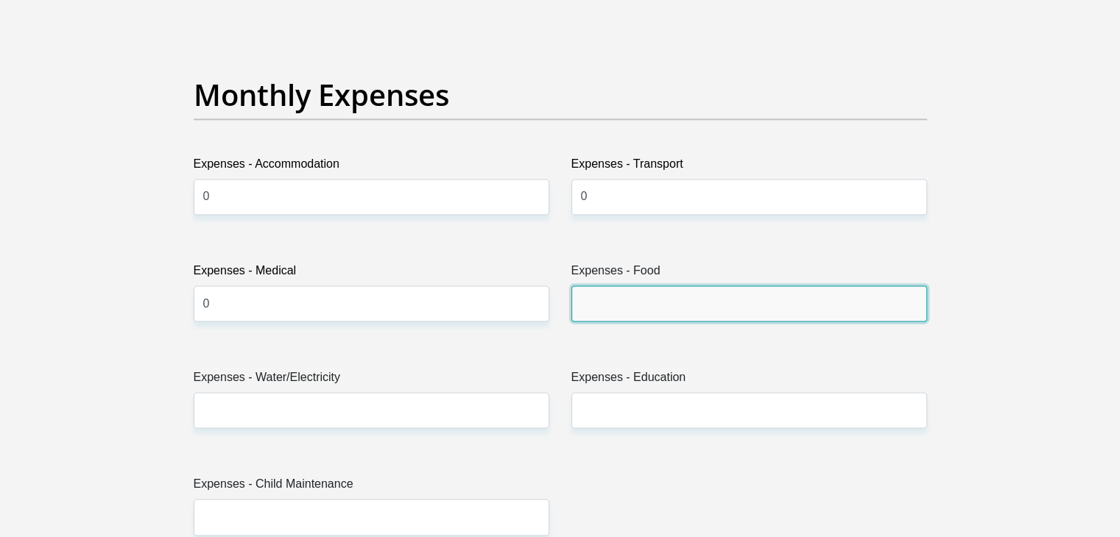
click at [642, 299] on input "Expenses - Food" at bounding box center [749, 304] width 356 height 36
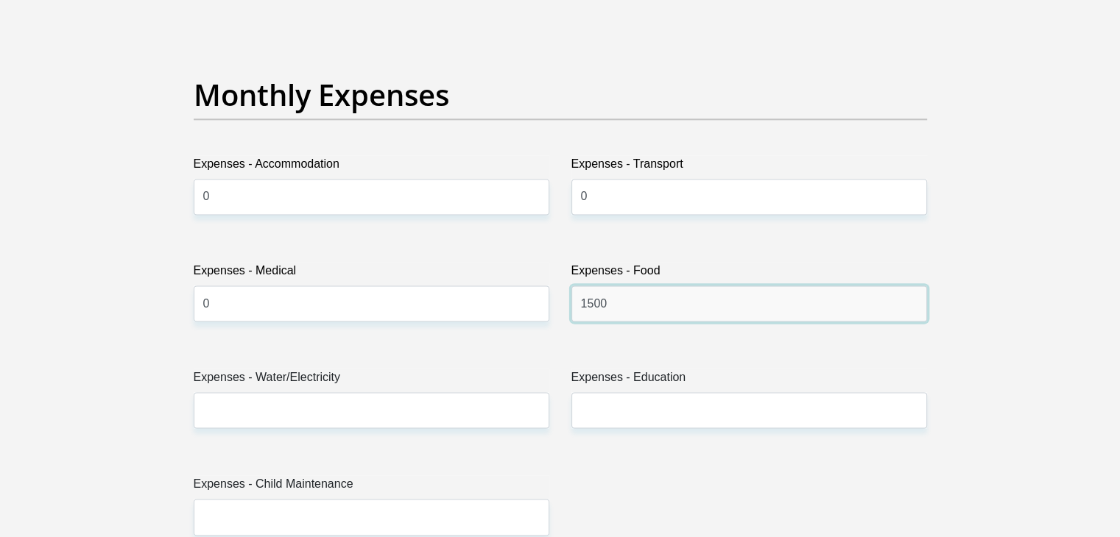
type input "1500"
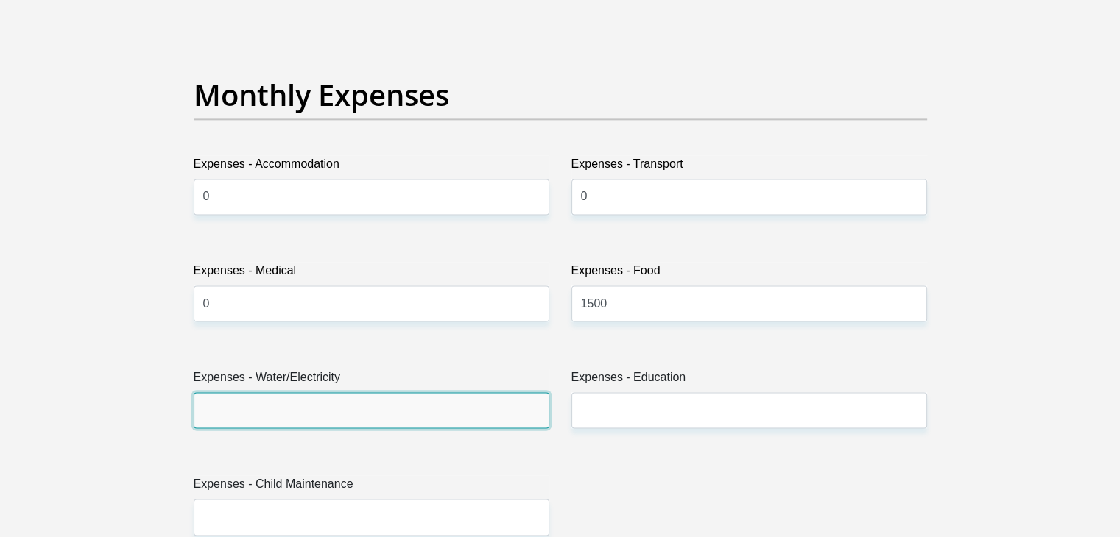
click at [406, 417] on input "Expenses - Water/Electricity" at bounding box center [372, 410] width 356 height 36
type input "1000"
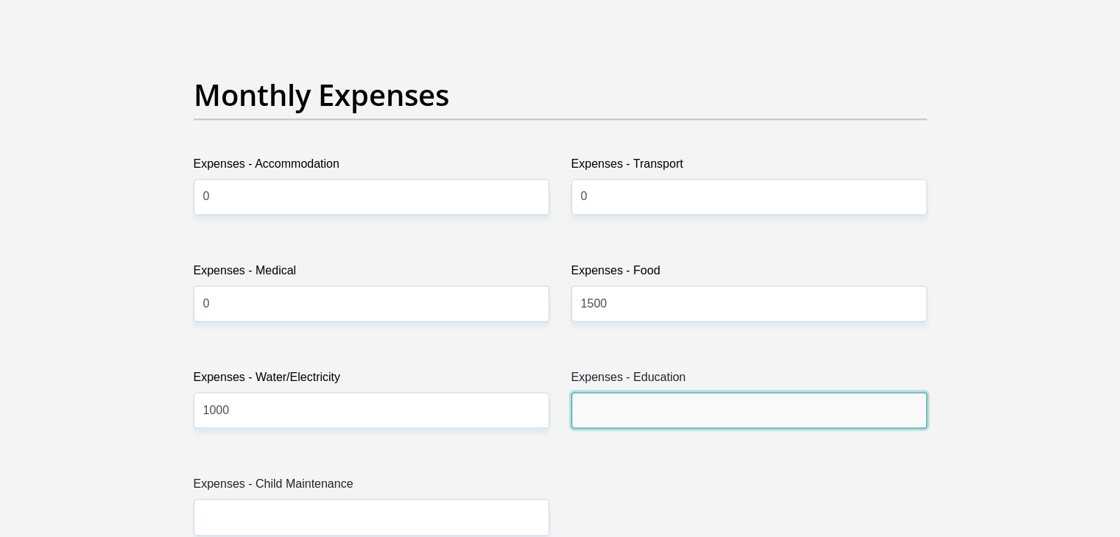
click at [731, 399] on input "Expenses - Education" at bounding box center [749, 410] width 356 height 36
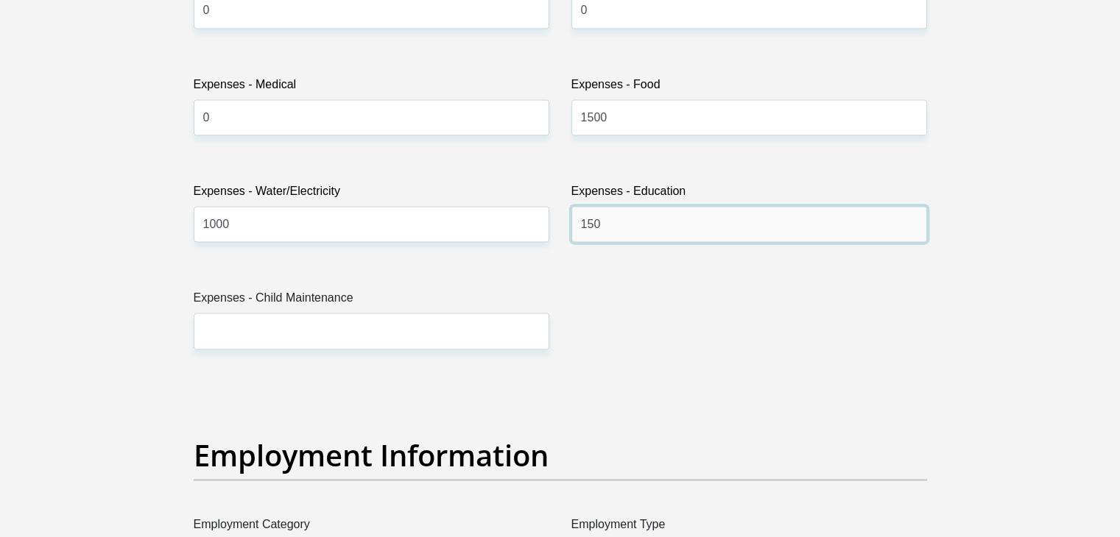
scroll to position [2317, 0]
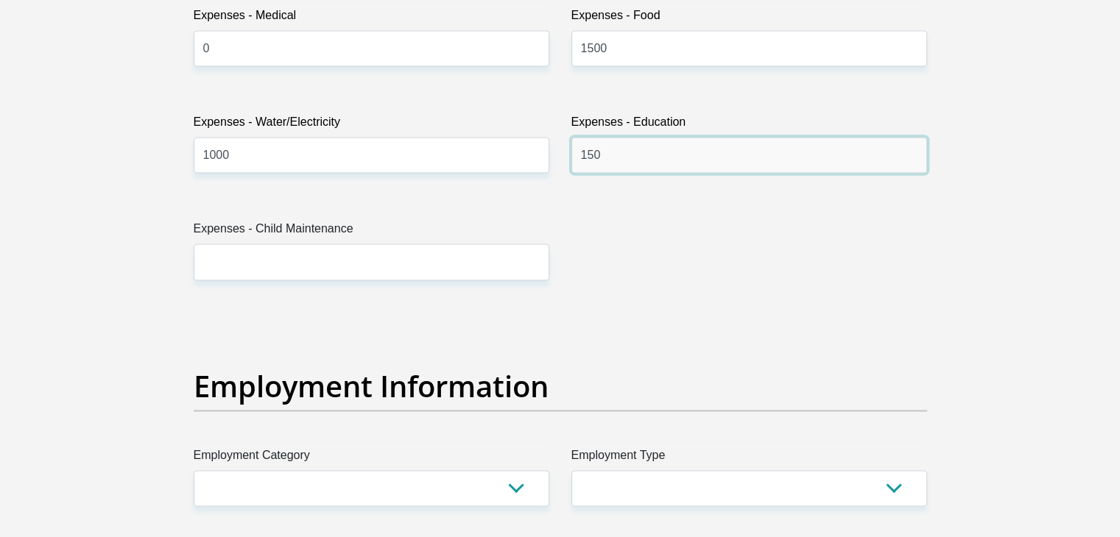
type input "150"
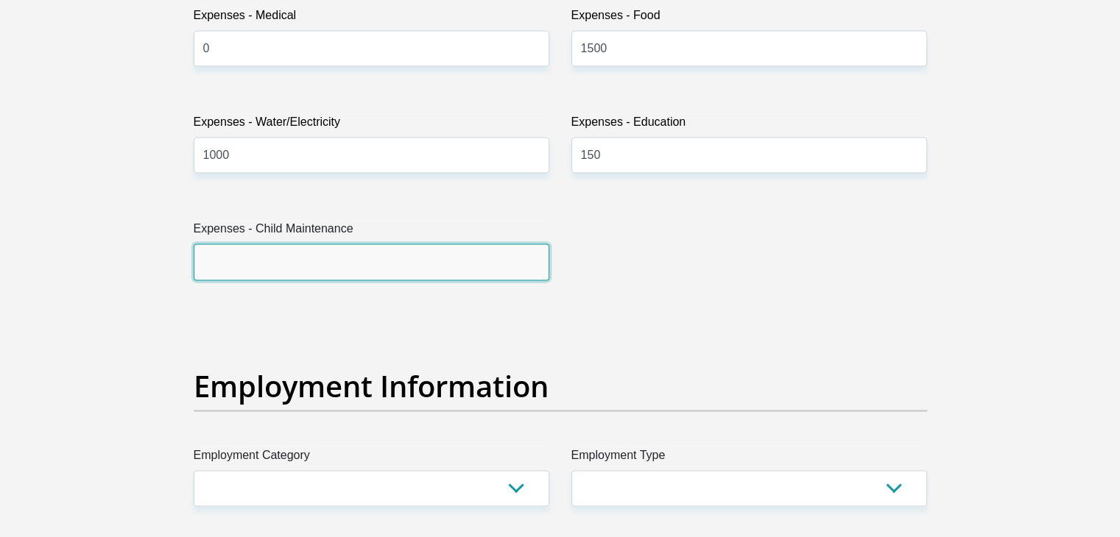
click at [448, 250] on input "Expenses - Child Maintenance" at bounding box center [372, 262] width 356 height 36
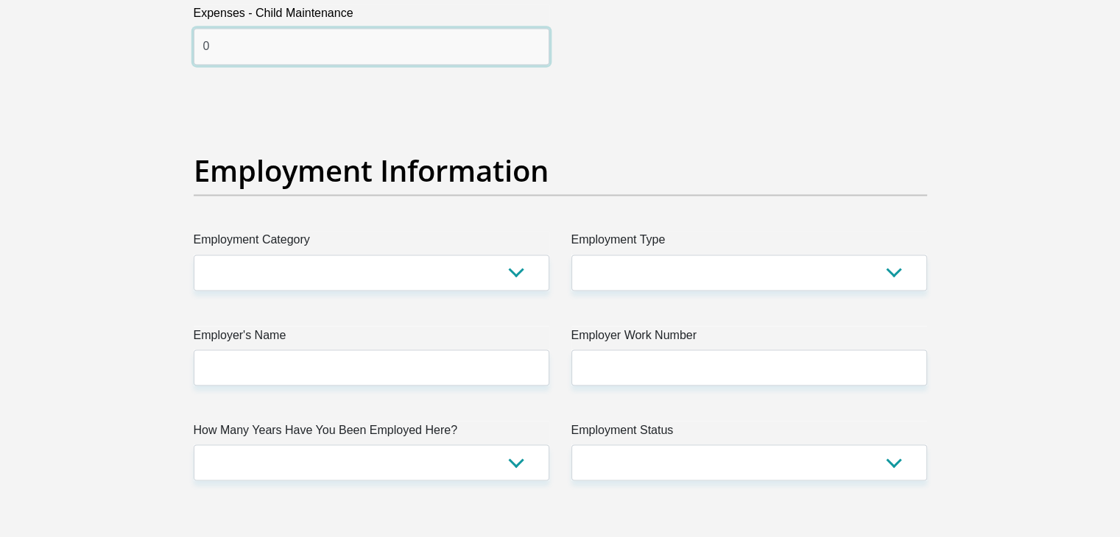
scroll to position [2592, 0]
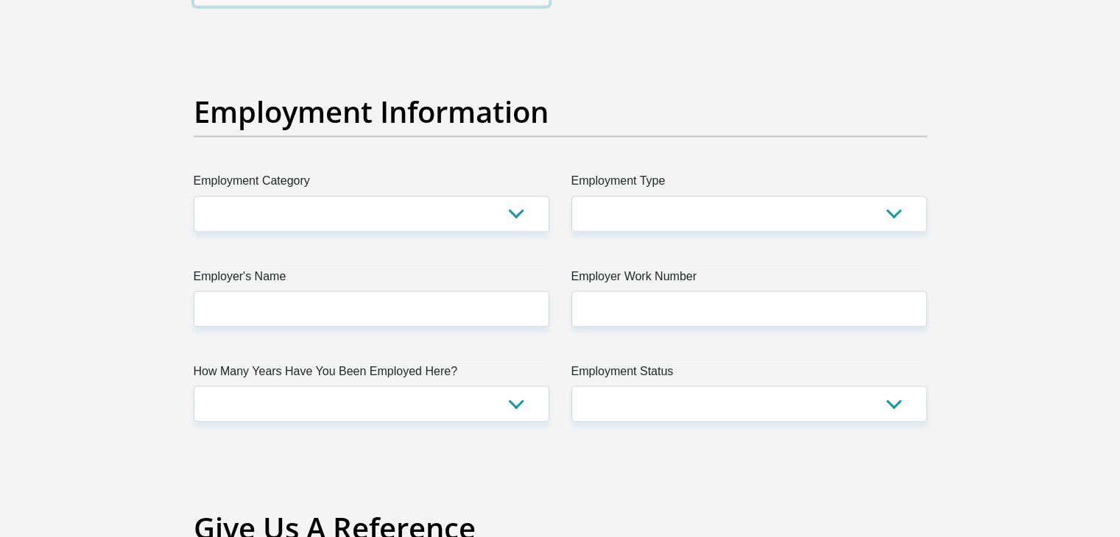
type input "0"
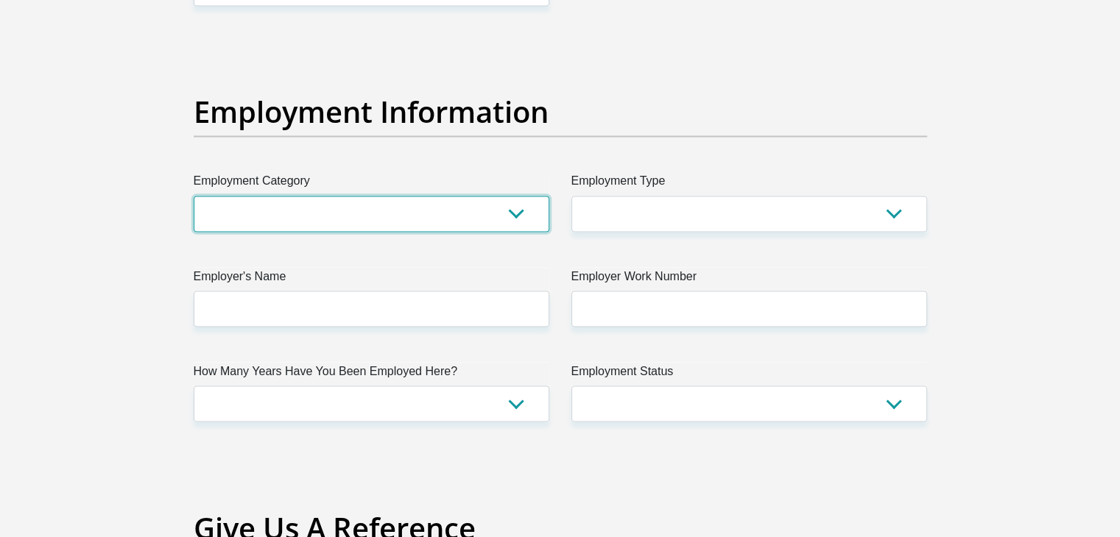
click at [507, 201] on select "AGRICULTURE ALCOHOL & TOBACCO CONSTRUCTION MATERIALS METALLURGY EQUIPMENT FOR R…" at bounding box center [372, 214] width 356 height 36
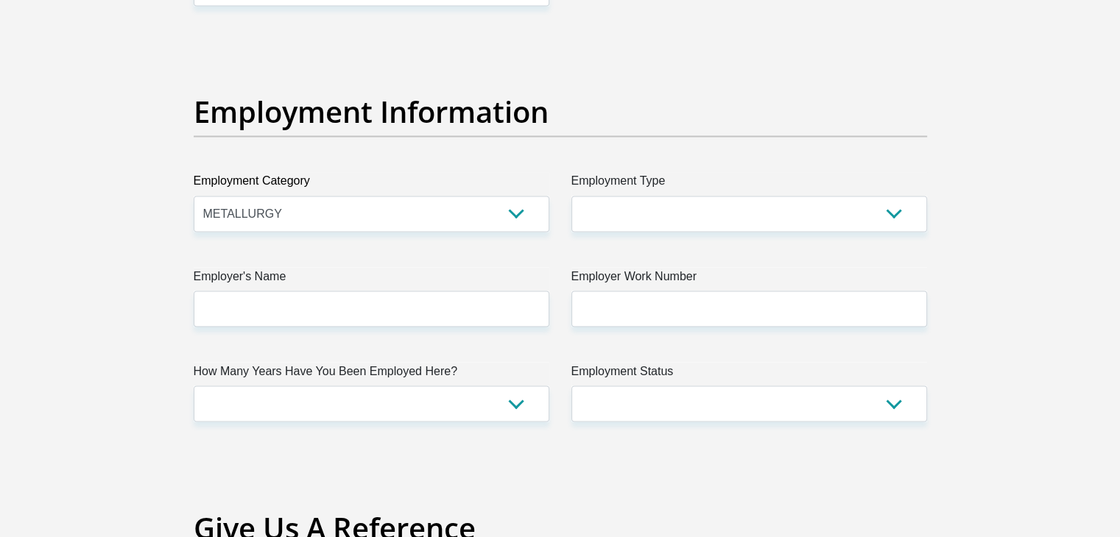
click at [484, 191] on label "Employment Category" at bounding box center [372, 184] width 356 height 24
click at [484, 196] on select "AGRICULTURE ALCOHOL & TOBACCO CONSTRUCTION MATERIALS METALLURGY EQUIPMENT FOR R…" at bounding box center [372, 214] width 356 height 36
click at [486, 213] on select "AGRICULTURE ALCOHOL & TOBACCO CONSTRUCTION MATERIALS METALLURGY EQUIPMENT FOR R…" at bounding box center [372, 214] width 356 height 36
select select "71"
click at [194, 196] on select "AGRICULTURE ALCOHOL & TOBACCO CONSTRUCTION MATERIALS METALLURGY EQUIPMENT FOR R…" at bounding box center [372, 214] width 356 height 36
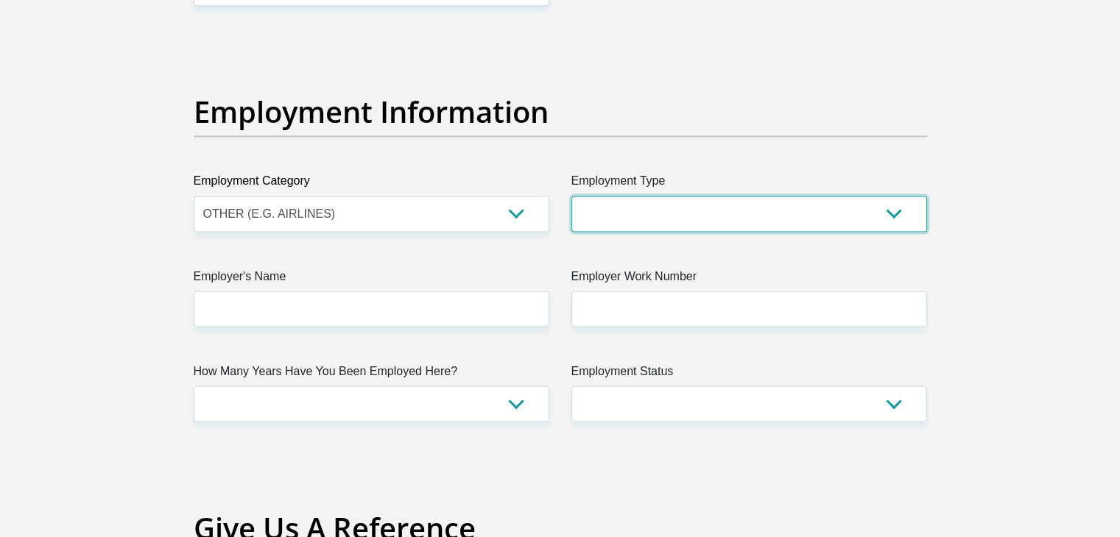
click at [704, 196] on select "College/Lecturer Craft Seller Creative Driver Executive Farmer Forces - Non Com…" at bounding box center [749, 214] width 356 height 36
drag, startPoint x: 704, startPoint y: 195, endPoint x: 704, endPoint y: 208, distance: 13.3
click at [704, 208] on select "College/Lecturer Craft Seller Creative Driver Executive Farmer Forces - Non Com…" at bounding box center [749, 214] width 356 height 36
select select "Unknown/Other"
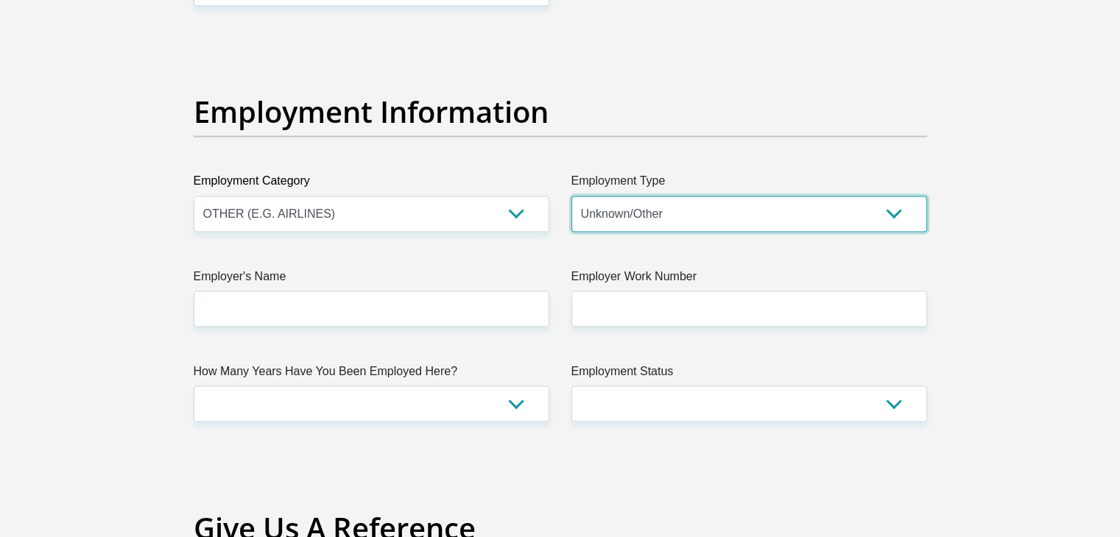
click at [571, 196] on select "College/Lecturer Craft Seller Creative Driver Executive Farmer Forces - Non Com…" at bounding box center [749, 214] width 356 height 36
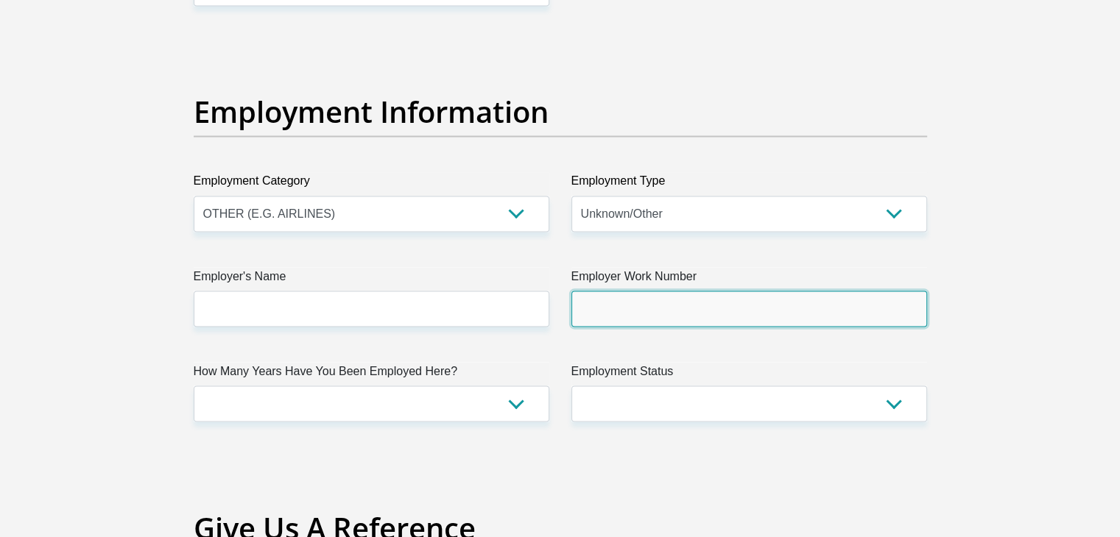
click at [656, 307] on input "Employer Work Number" at bounding box center [749, 309] width 356 height 36
type input "0127132011"
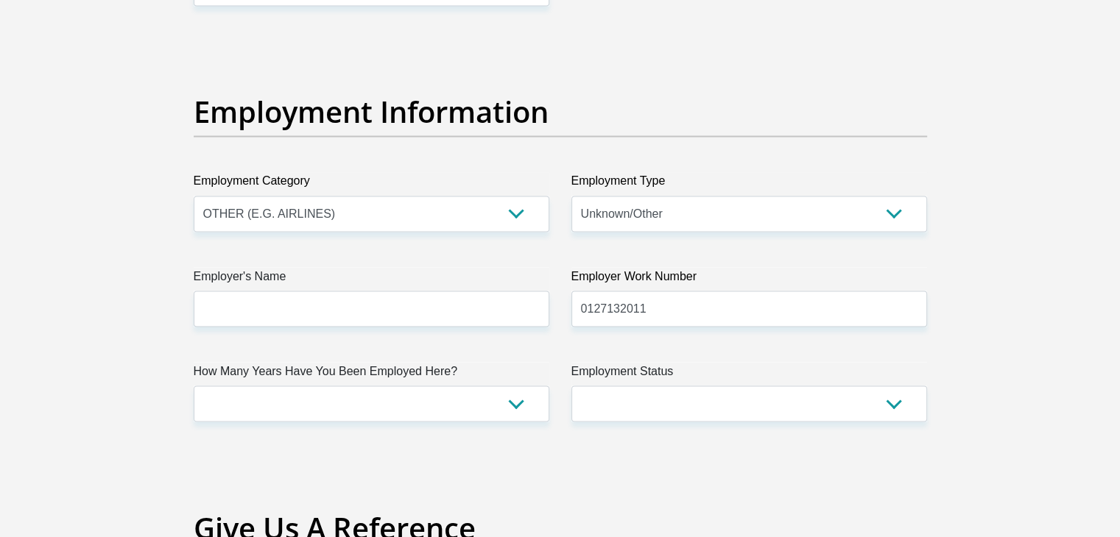
click at [278, 286] on label "Employer's Name" at bounding box center [372, 279] width 356 height 24
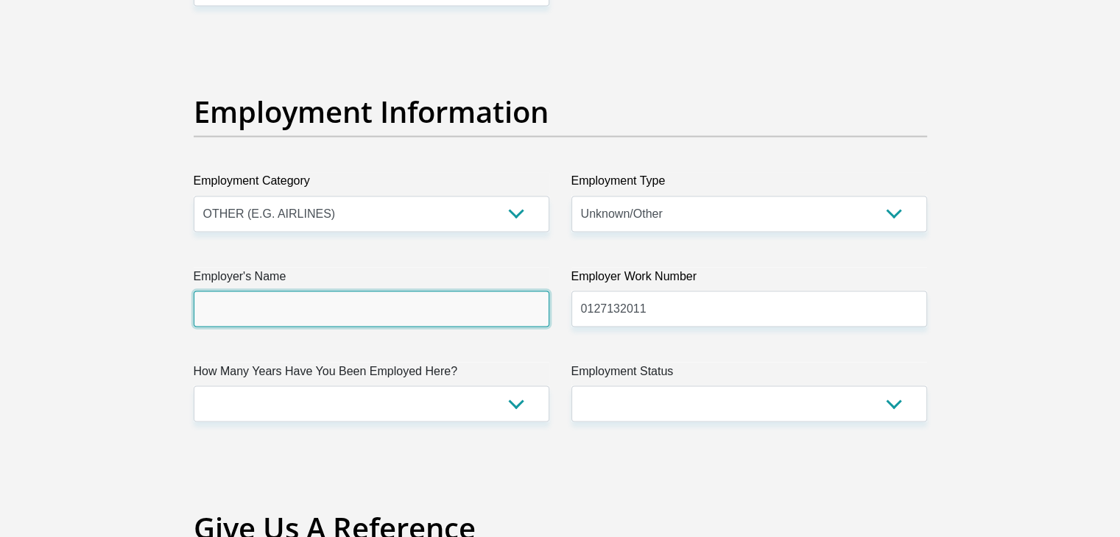
click at [278, 291] on input "Employer's Name" at bounding box center [372, 309] width 356 height 36
type input "rivoningoprimaryschool"
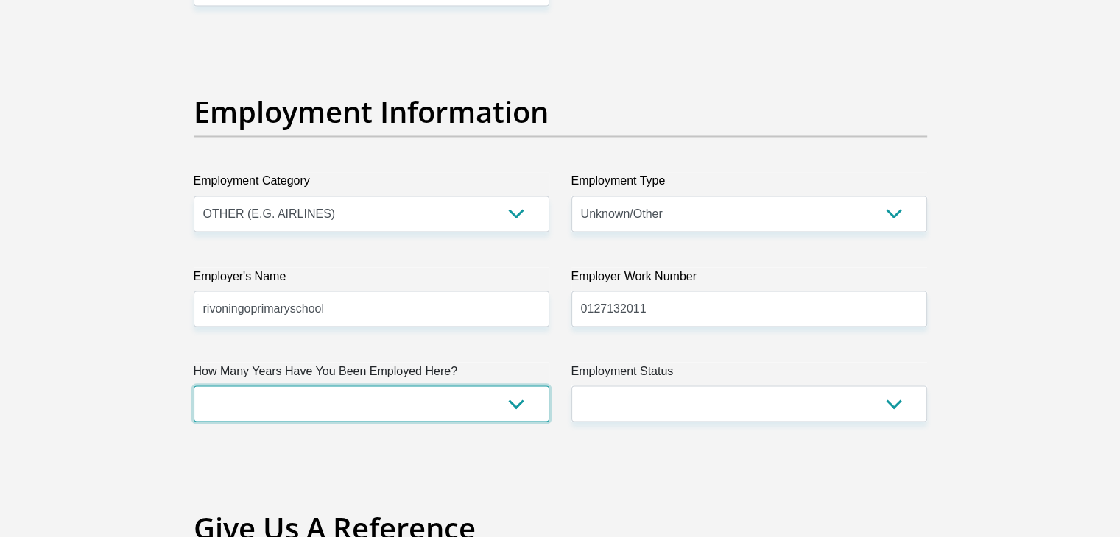
click at [509, 414] on select "less than 1 year 1-3 years 3-5 years 5+ years" at bounding box center [372, 404] width 356 height 36
select select "24"
click at [194, 386] on select "less than 1 year 1-3 years 3-5 years 5+ years" at bounding box center [372, 404] width 356 height 36
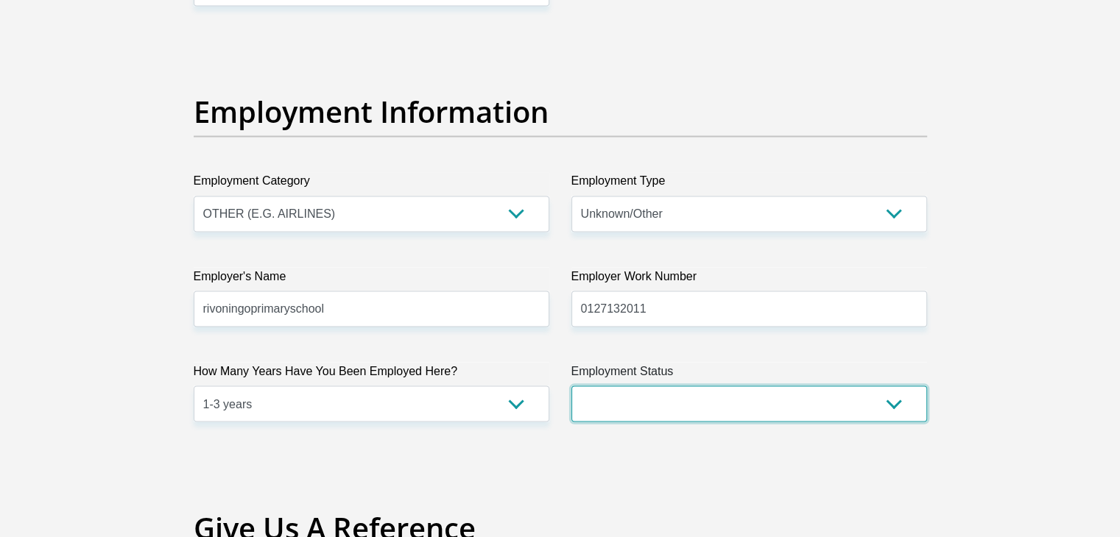
click at [631, 398] on select "Permanent/Full-time Part-time/Casual [DEMOGRAPHIC_DATA] Worker Self-Employed Ho…" at bounding box center [749, 404] width 356 height 36
select select "1"
click at [571, 386] on select "Permanent/Full-time Part-time/Casual [DEMOGRAPHIC_DATA] Worker Self-Employed Ho…" at bounding box center [749, 404] width 356 height 36
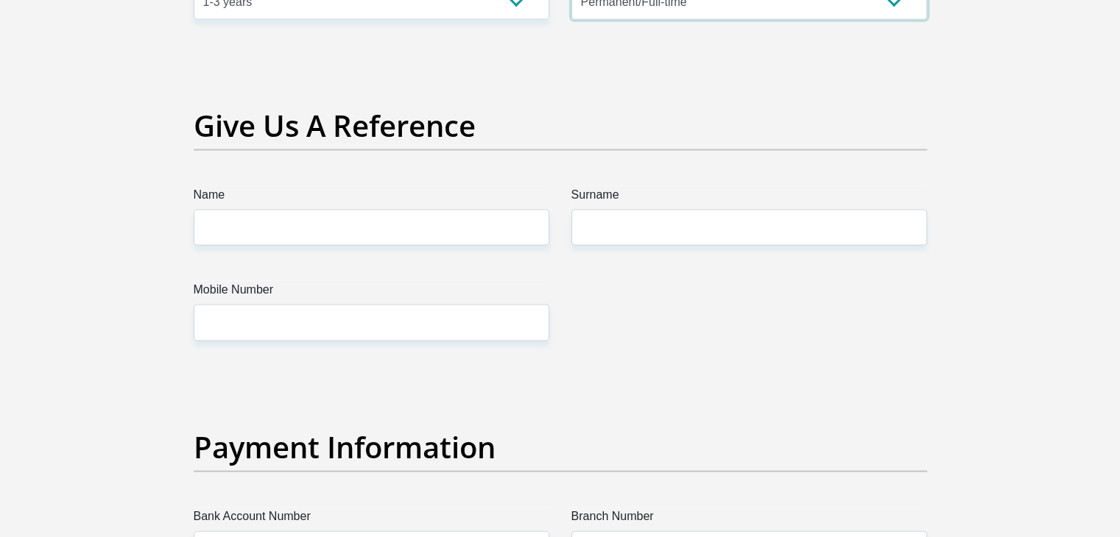
scroll to position [2985, 0]
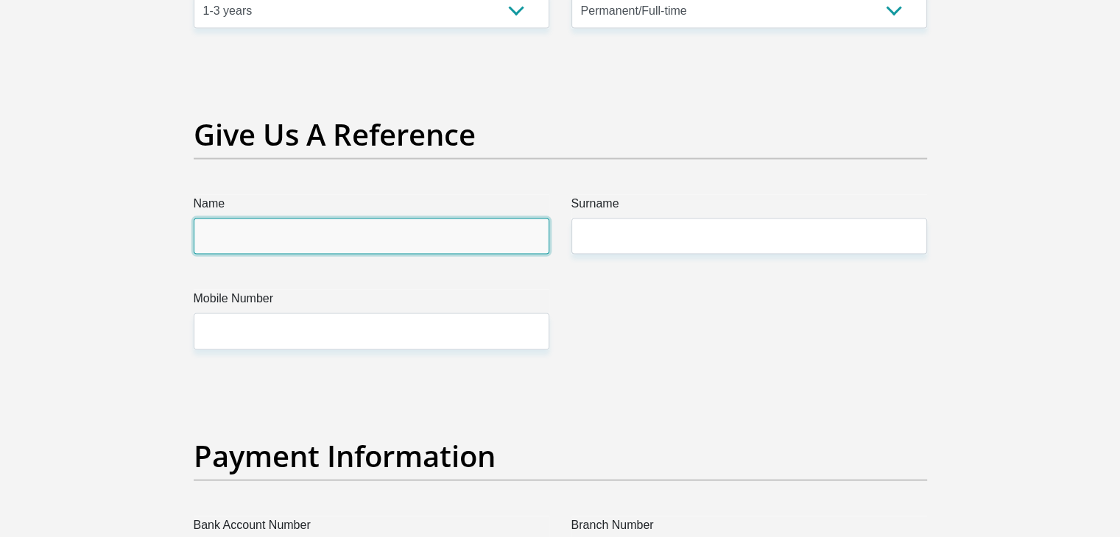
click at [377, 229] on input "Name" at bounding box center [372, 237] width 356 height 36
type input "ntwanano"
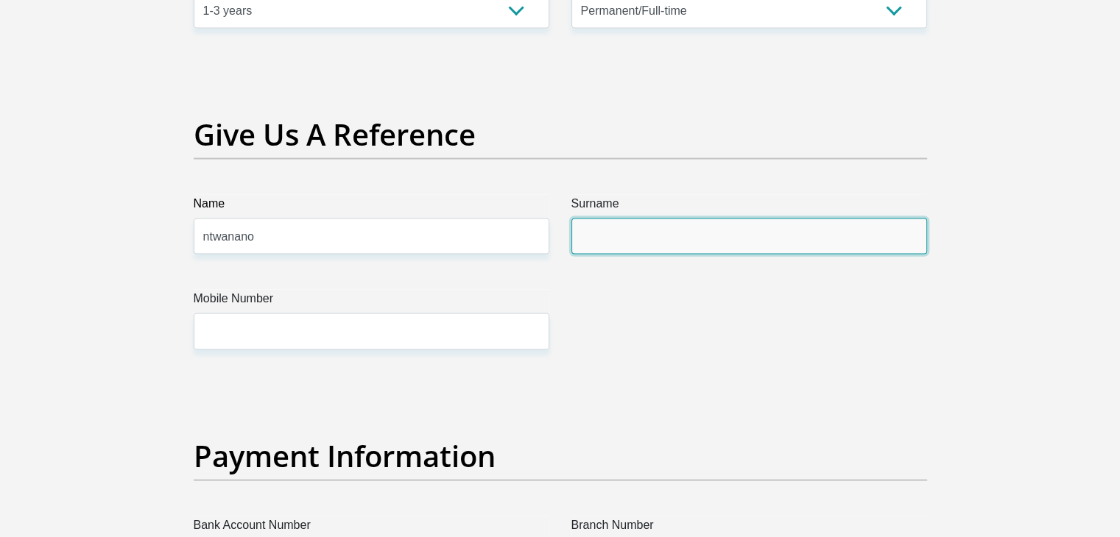
click at [612, 248] on input "Surname" at bounding box center [749, 237] width 356 height 36
type input "baloyi"
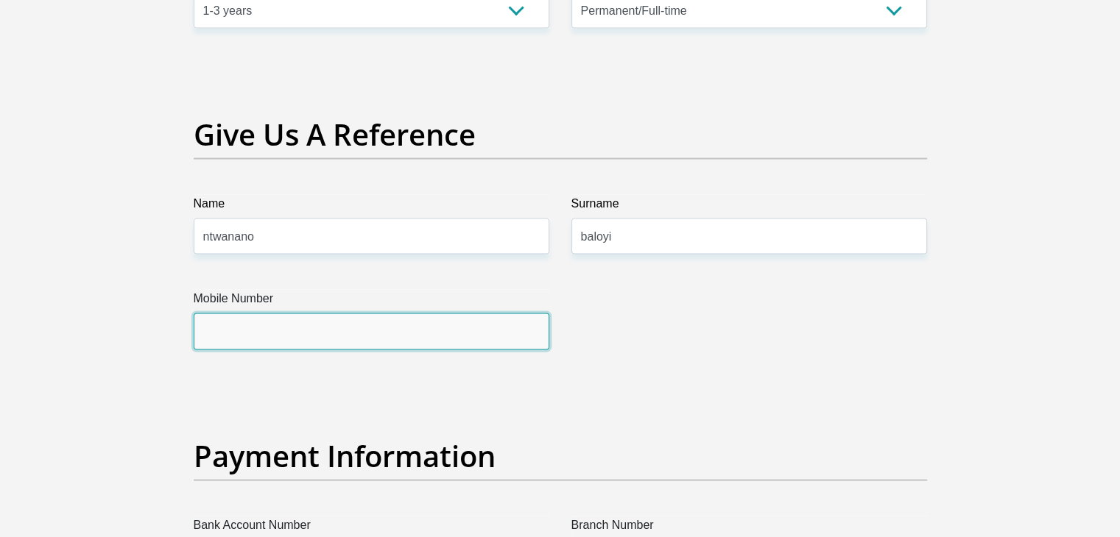
click at [483, 329] on input "Mobile Number" at bounding box center [372, 332] width 356 height 36
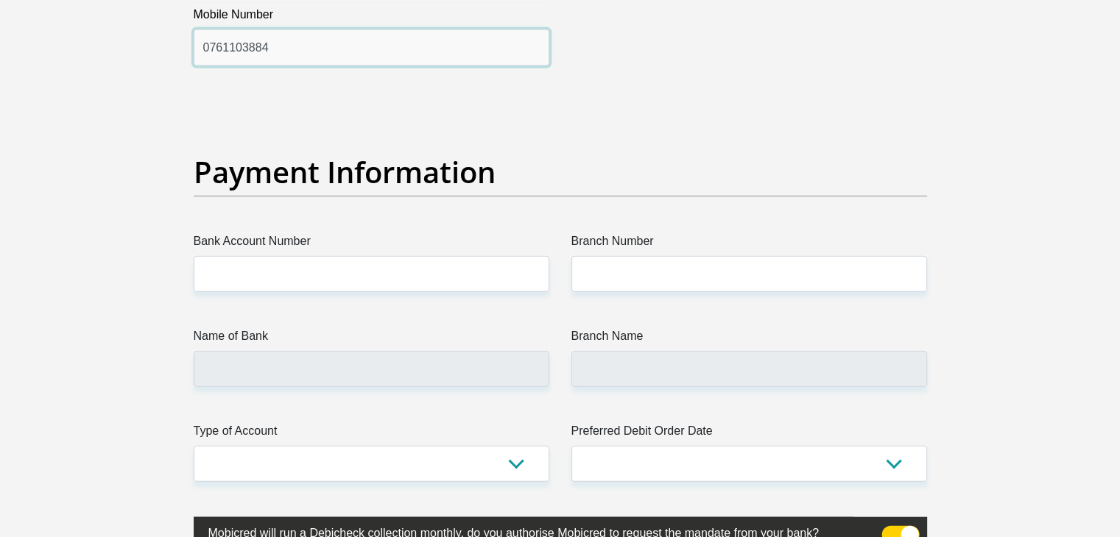
scroll to position [3328, 0]
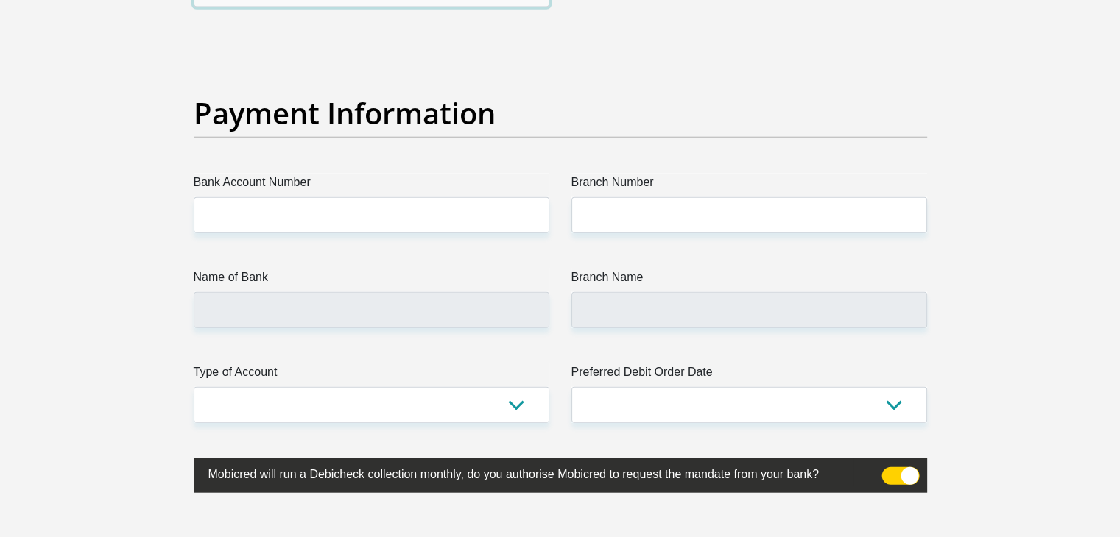
type input "0761103884"
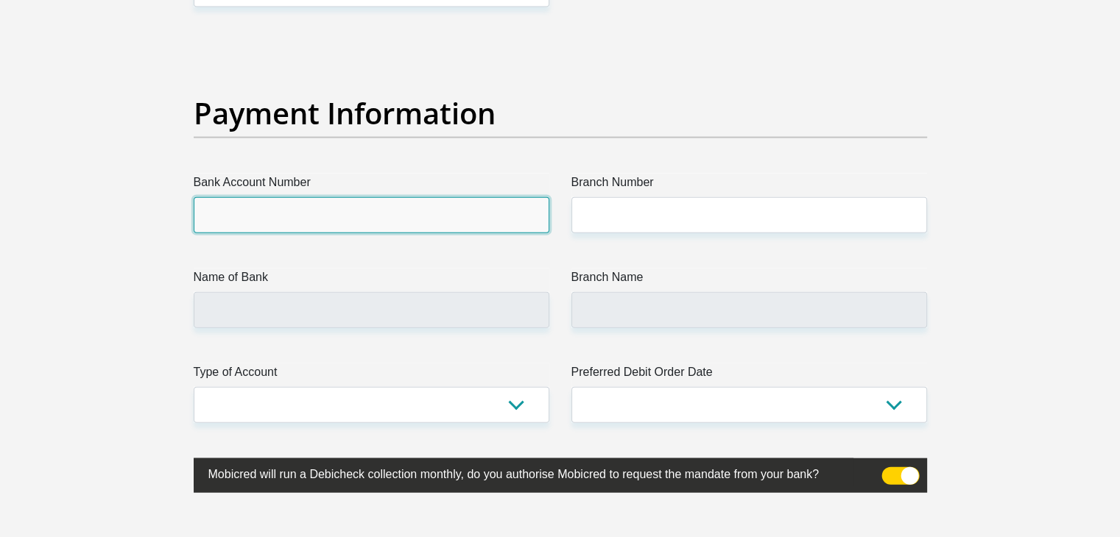
click at [439, 204] on input "Bank Account Number" at bounding box center [372, 215] width 356 height 36
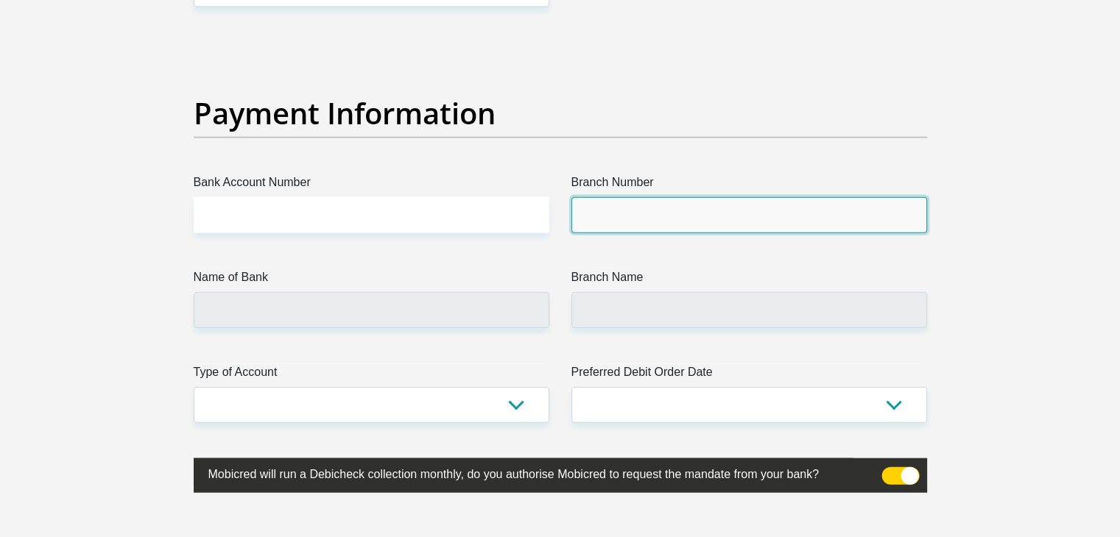
click at [604, 216] on input "Branch Number" at bounding box center [749, 215] width 356 height 36
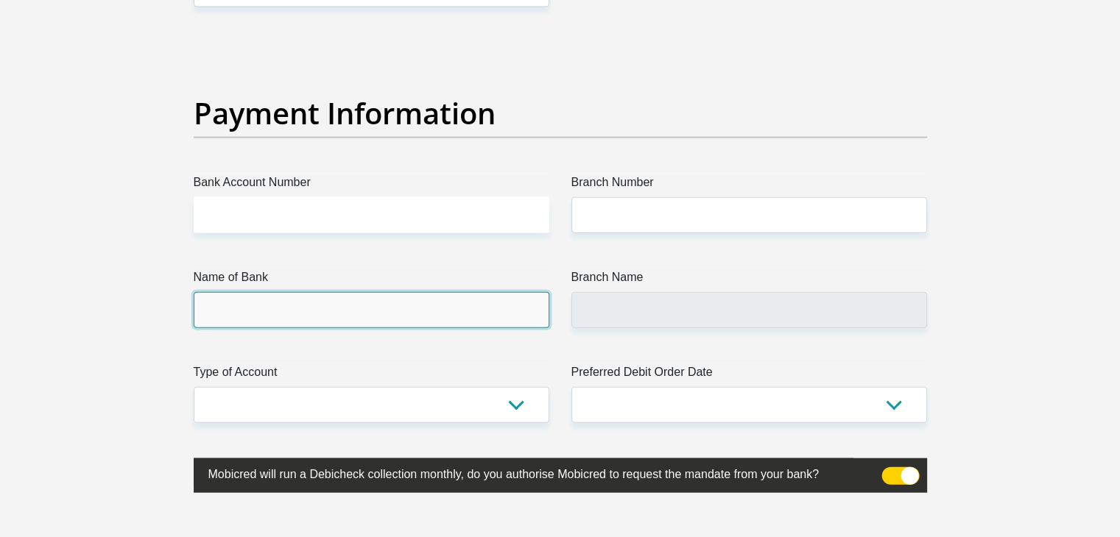
click at [359, 306] on input "Name of Bank" at bounding box center [372, 310] width 356 height 36
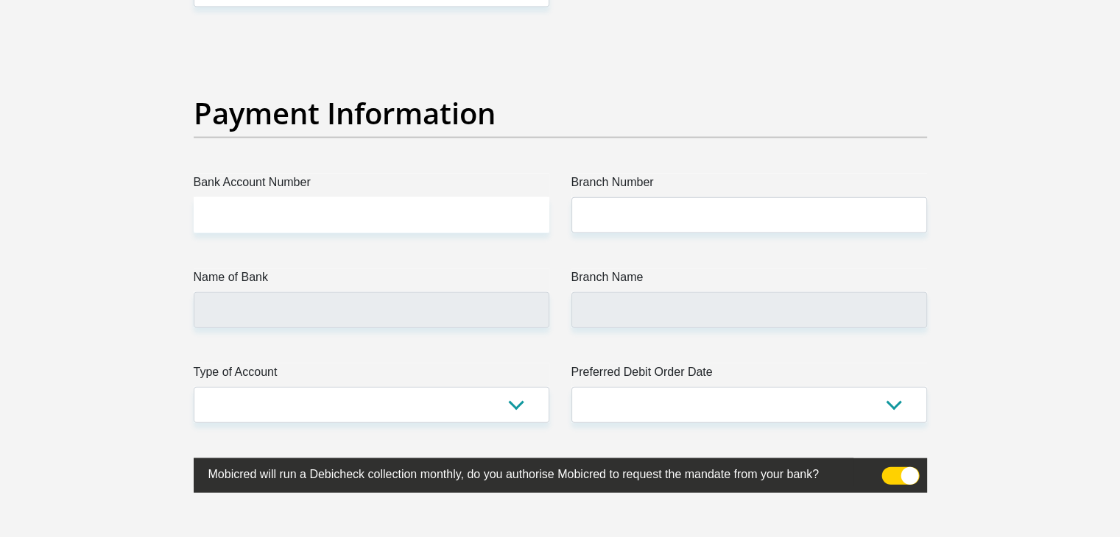
drag, startPoint x: 374, startPoint y: 279, endPoint x: 378, endPoint y: 303, distance: 24.6
click at [378, 303] on div "Name of Bank" at bounding box center [372, 299] width 356 height 60
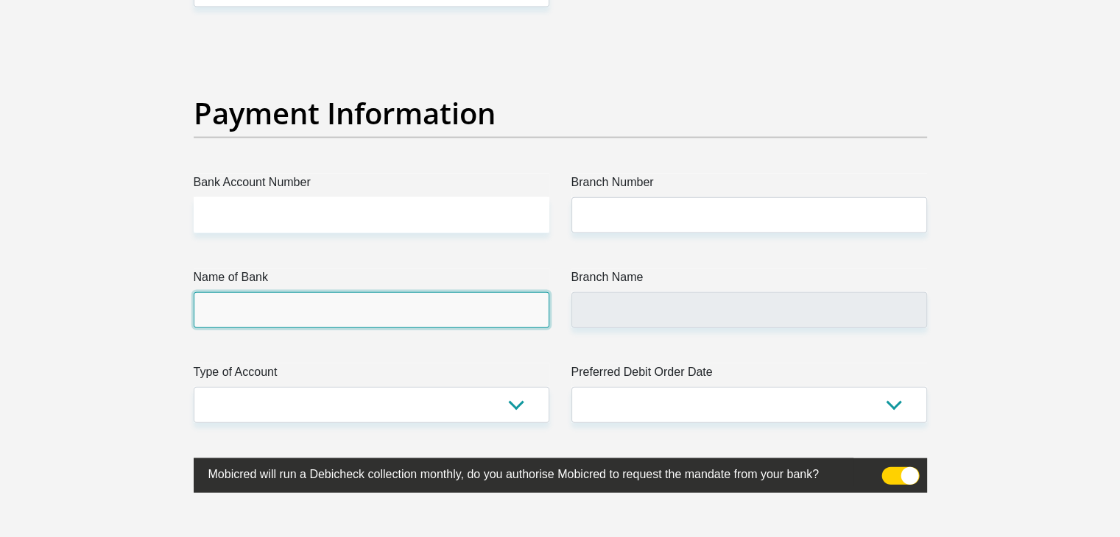
click at [378, 303] on input "Name of Bank" at bounding box center [372, 310] width 356 height 36
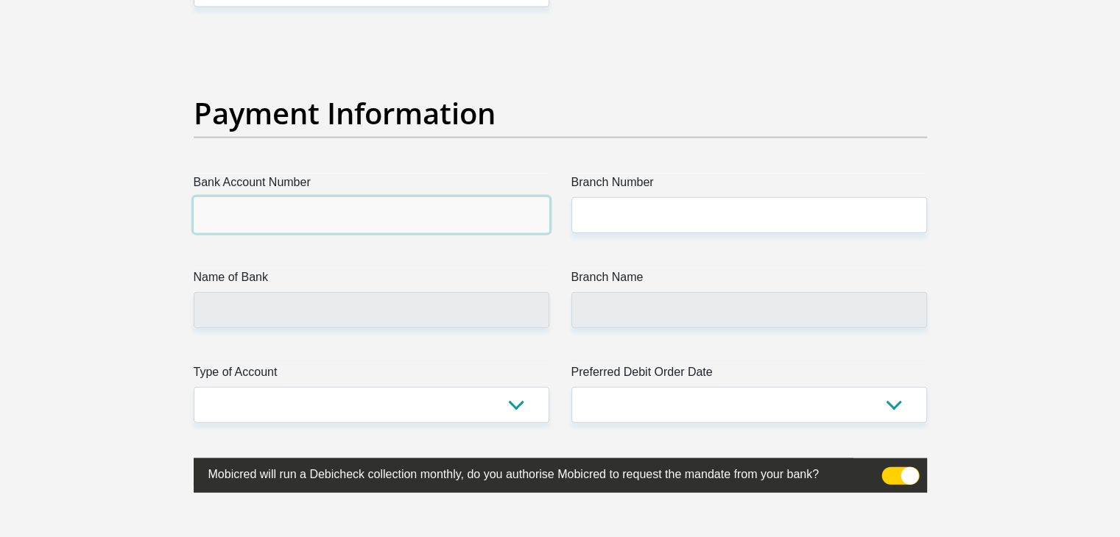
click at [398, 216] on input "Bank Account Number" at bounding box center [372, 215] width 356 height 36
type input "c"
